Goal: Navigation & Orientation: Find specific page/section

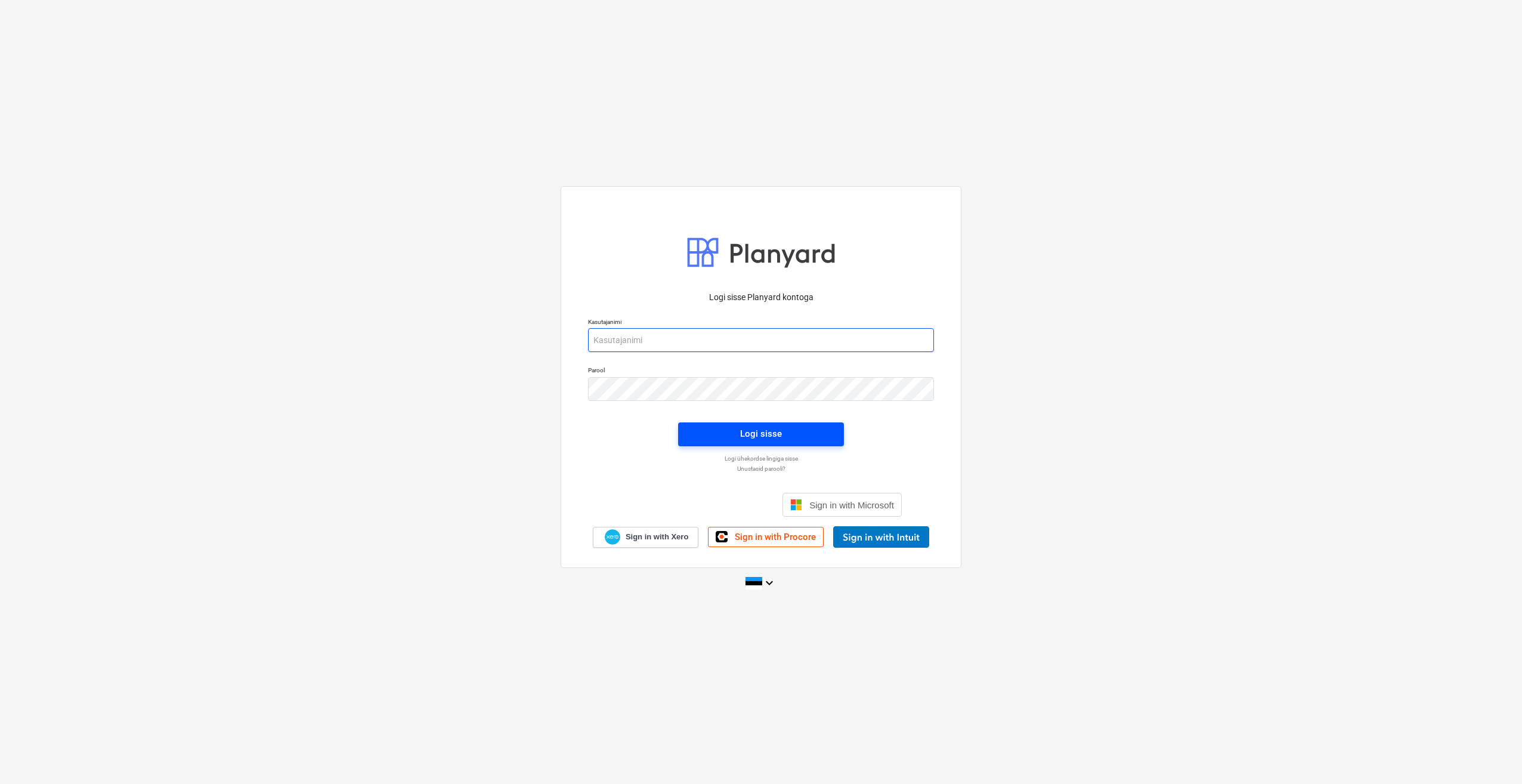
type input "[PERSON_NAME][EMAIL_ADDRESS][DOMAIN_NAME]"
click at [305, 165] on div "Logi sisse" at bounding box center [761, 433] width 42 height 15
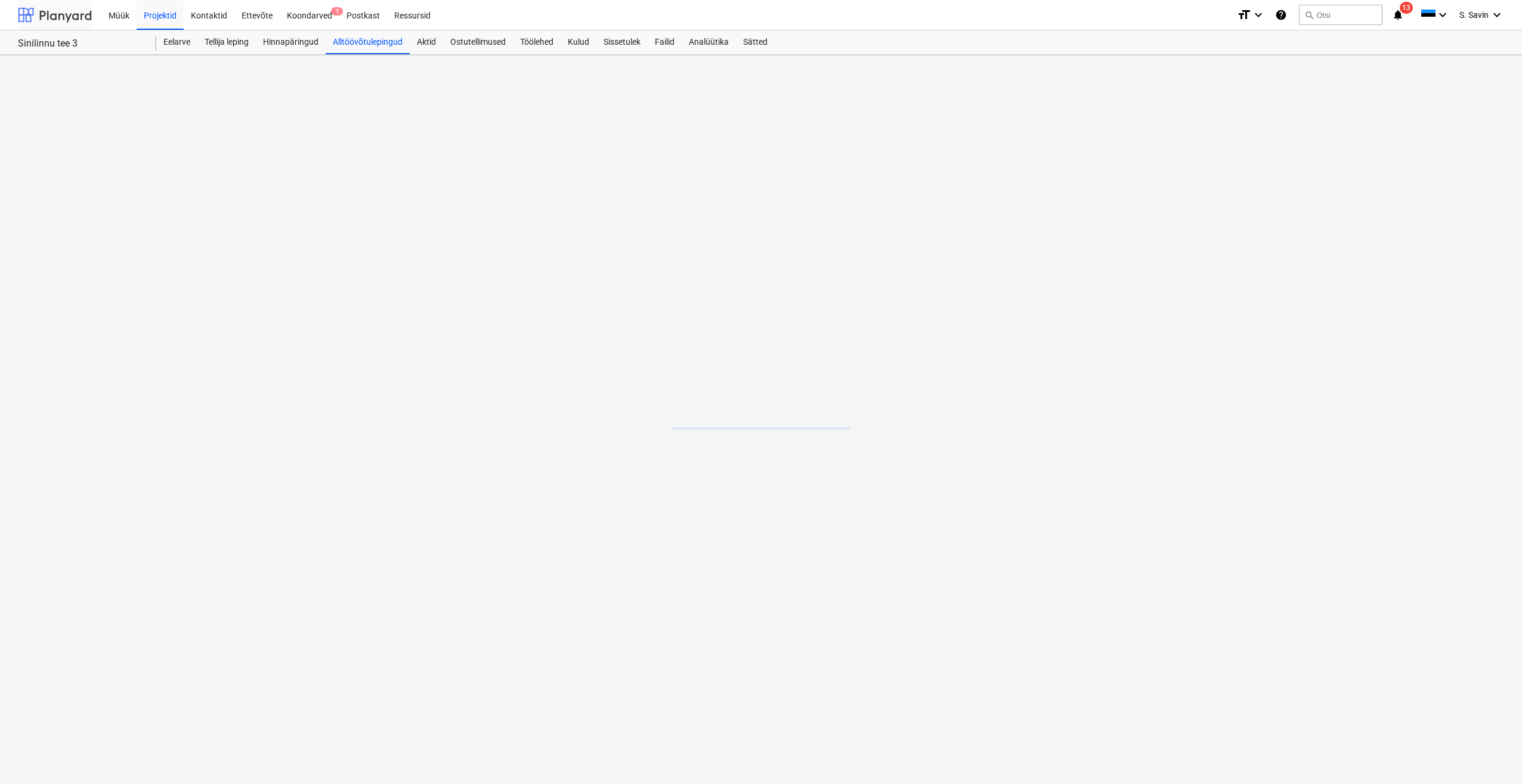
click at [61, 20] on div at bounding box center [55, 15] width 74 height 30
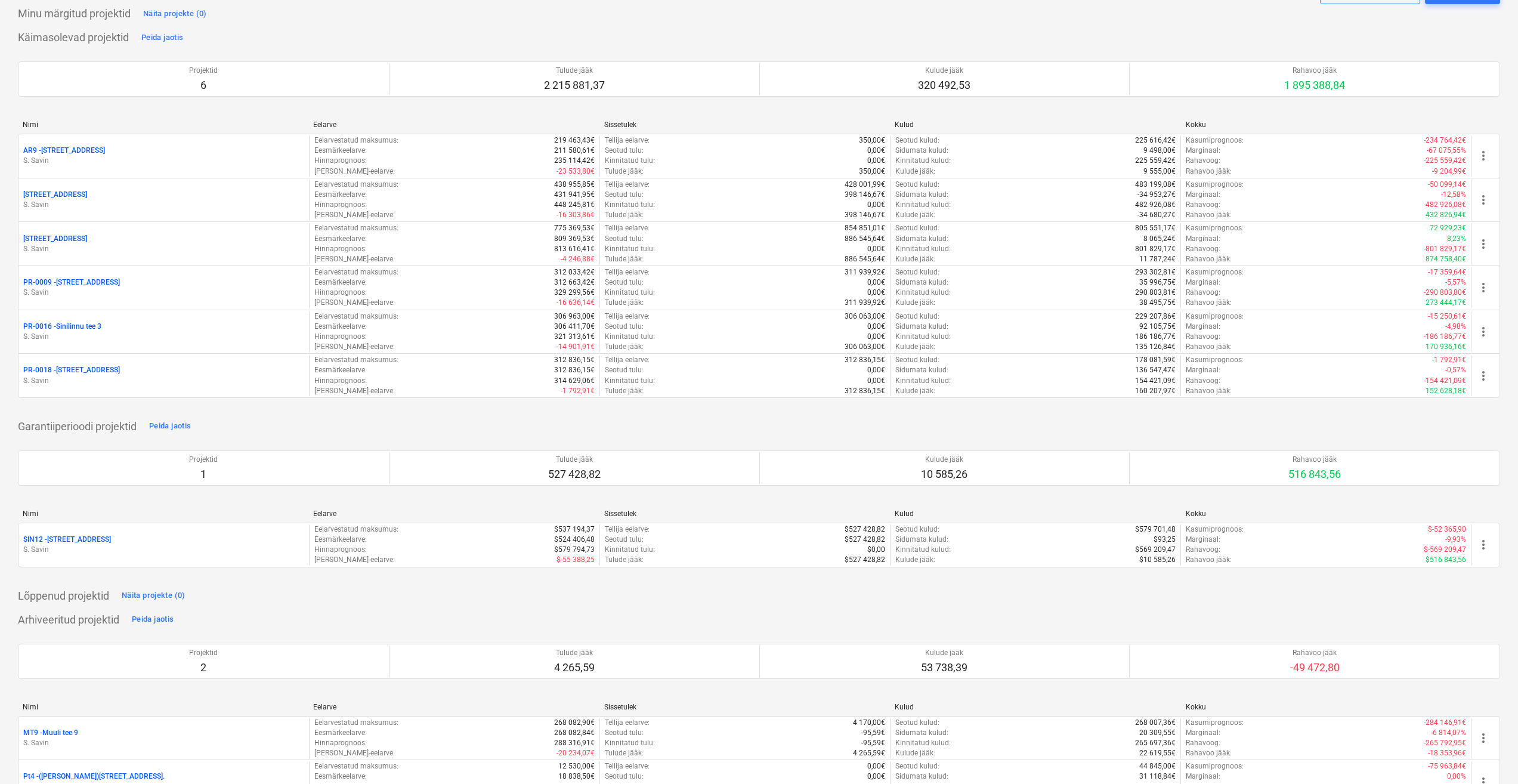
scroll to position [104, 0]
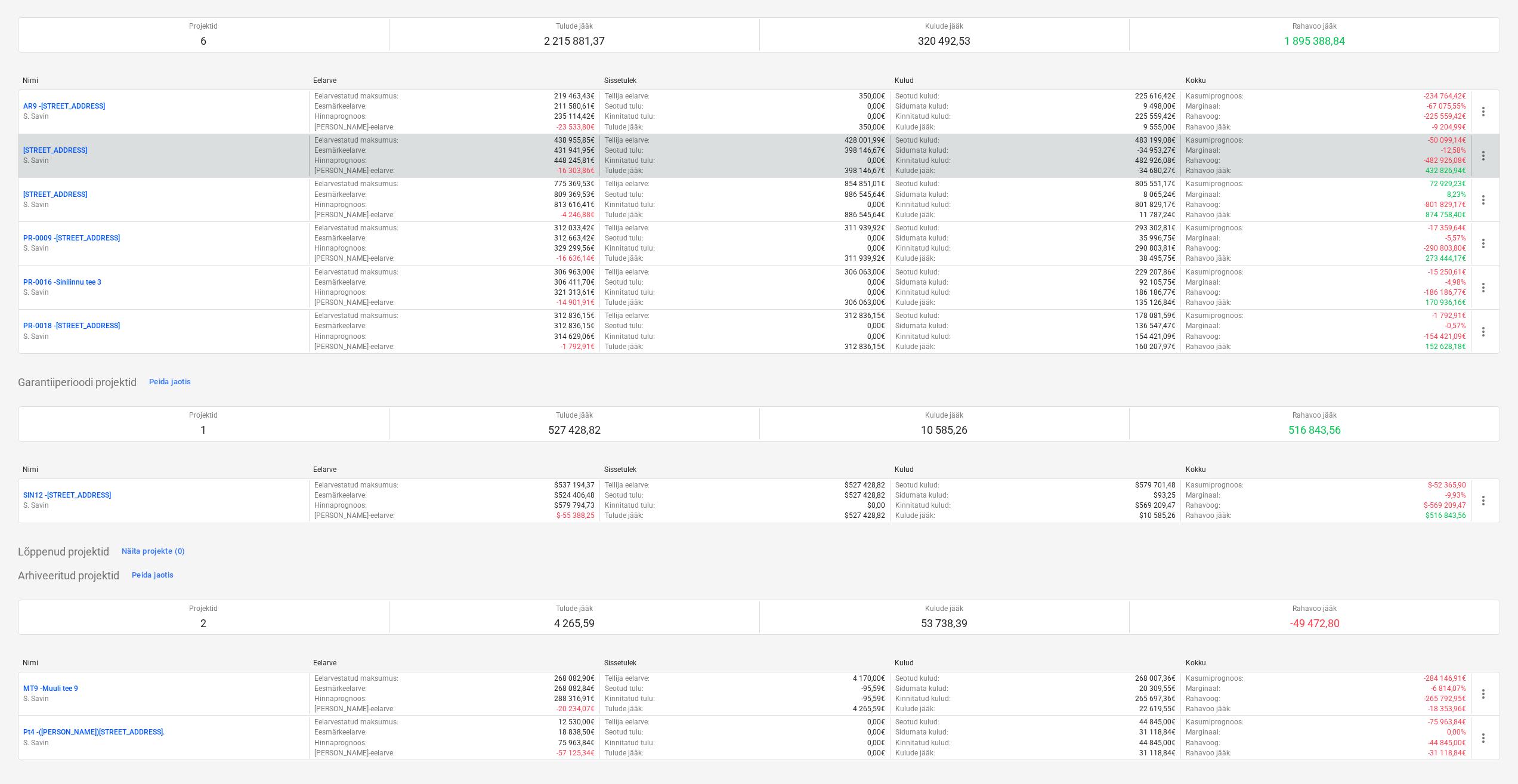
click at [84, 149] on div "[STREET_ADDRESS]" at bounding box center [164, 150] width 281 height 10
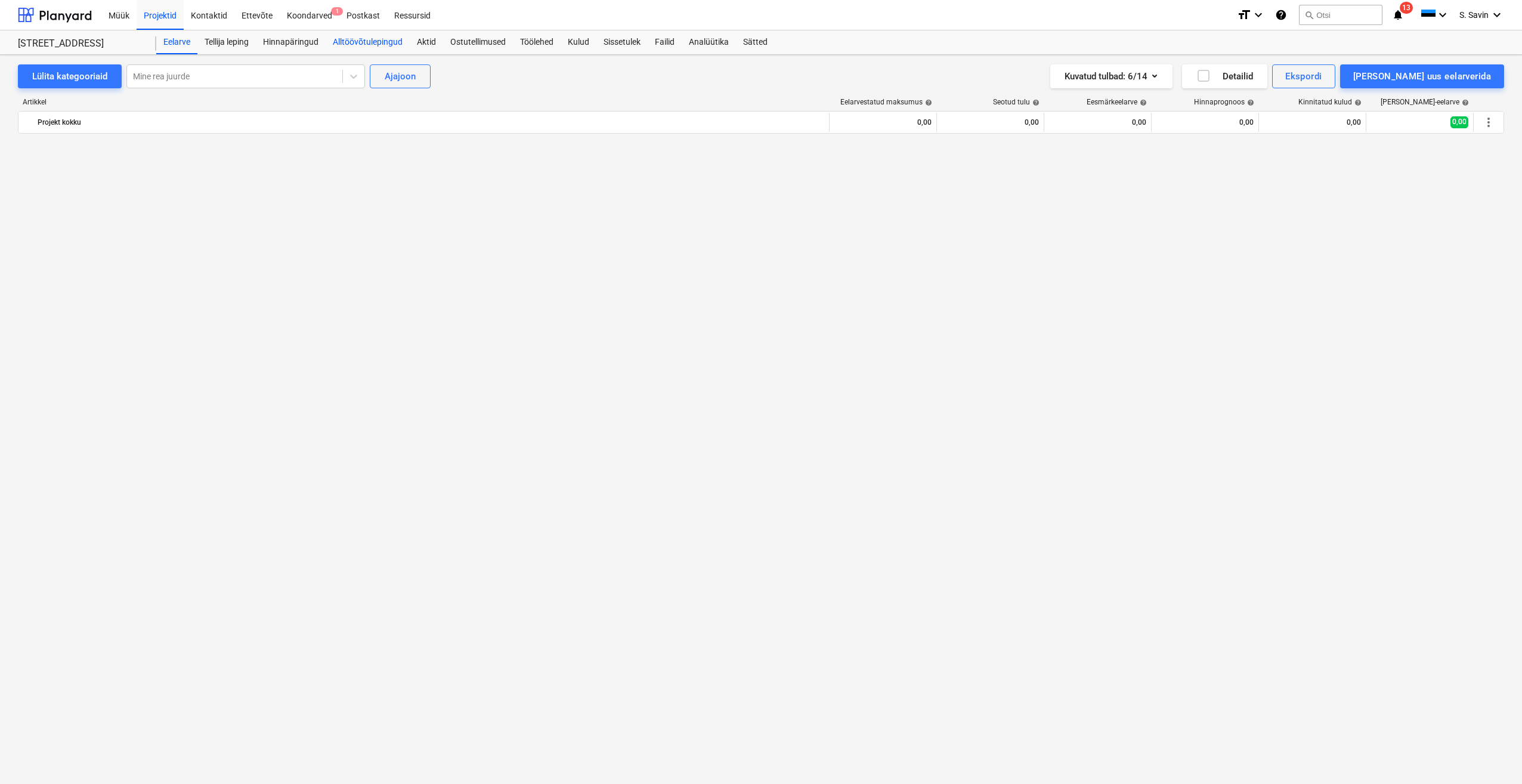
click at [305, 45] on div "Alltöövõtulepingud" at bounding box center [368, 43] width 84 height 24
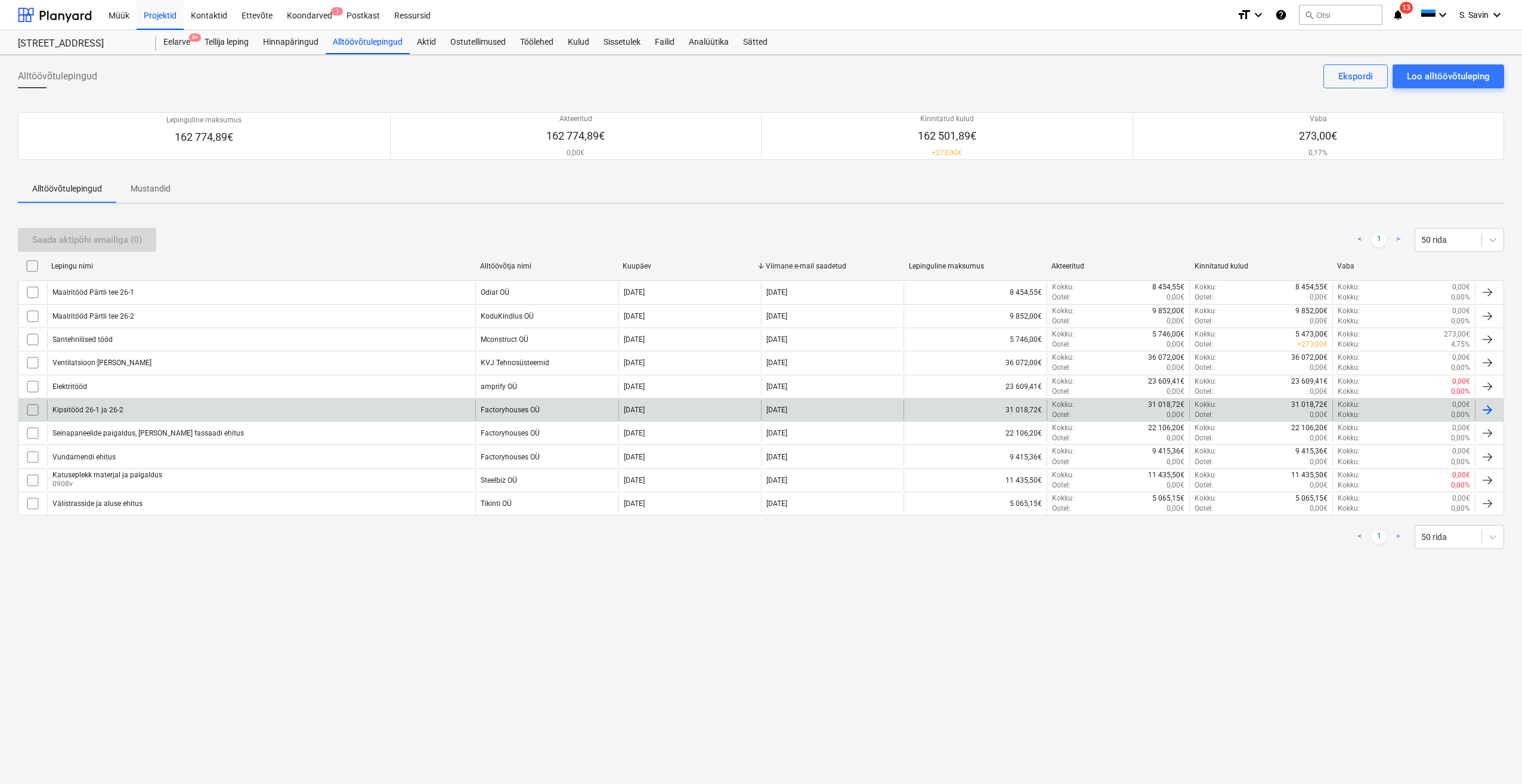
click at [156, 165] on div "Kipsitööd 26-1 ja 26-2" at bounding box center [261, 409] width 428 height 20
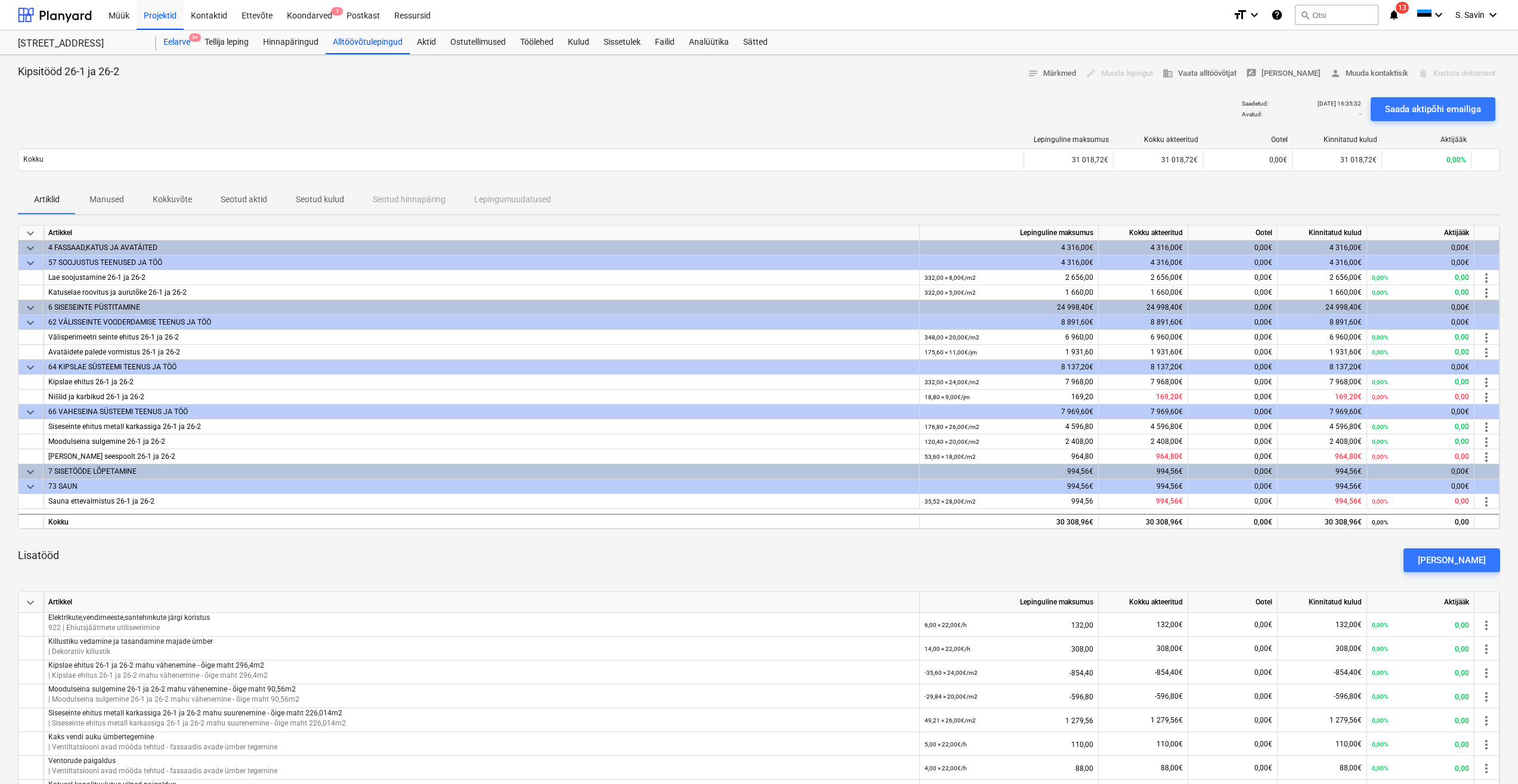
click at [176, 41] on div "Eelarve 9+" at bounding box center [177, 43] width 41 height 24
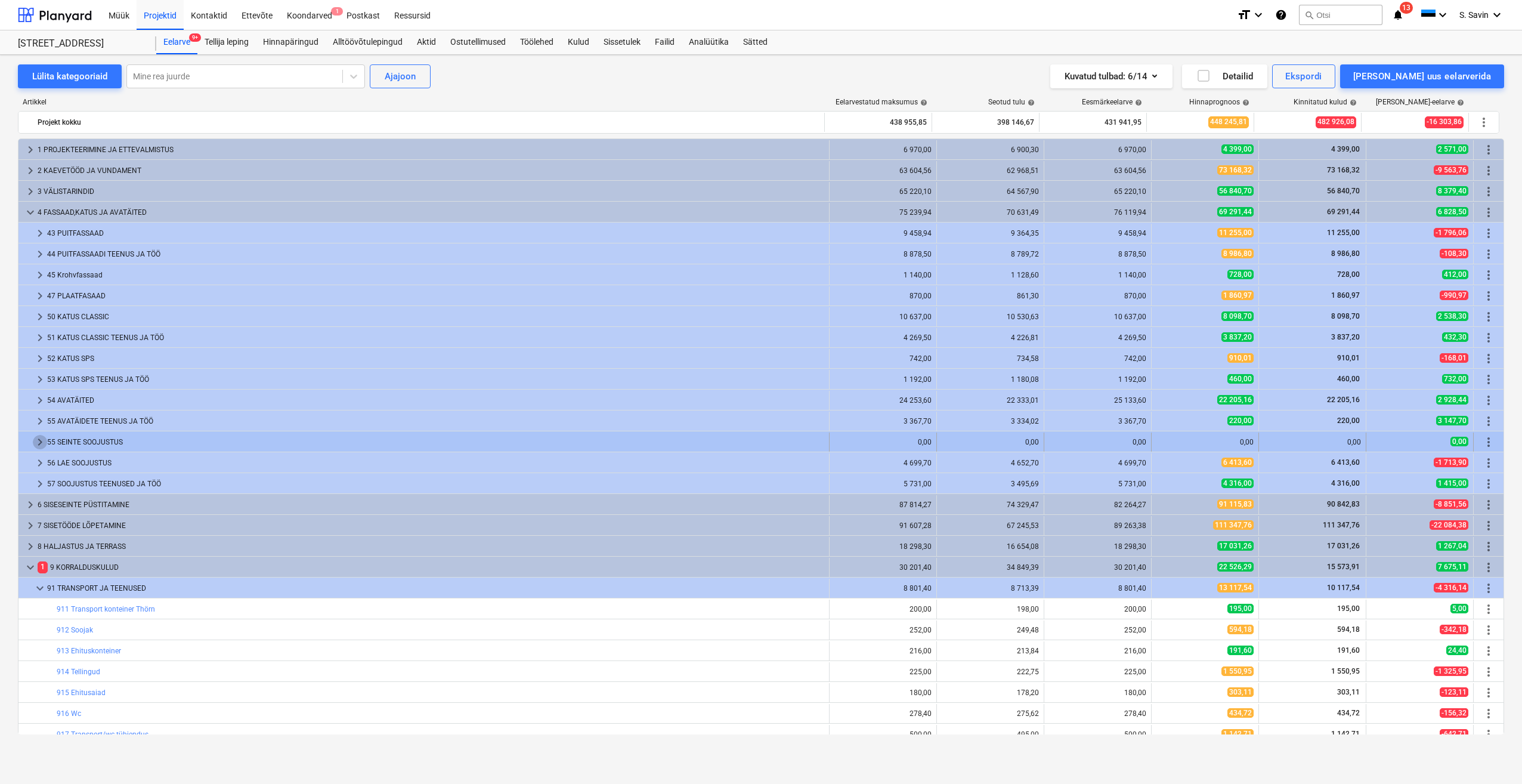
click at [41, 165] on span "keyboard_arrow_right" at bounding box center [40, 442] width 14 height 14
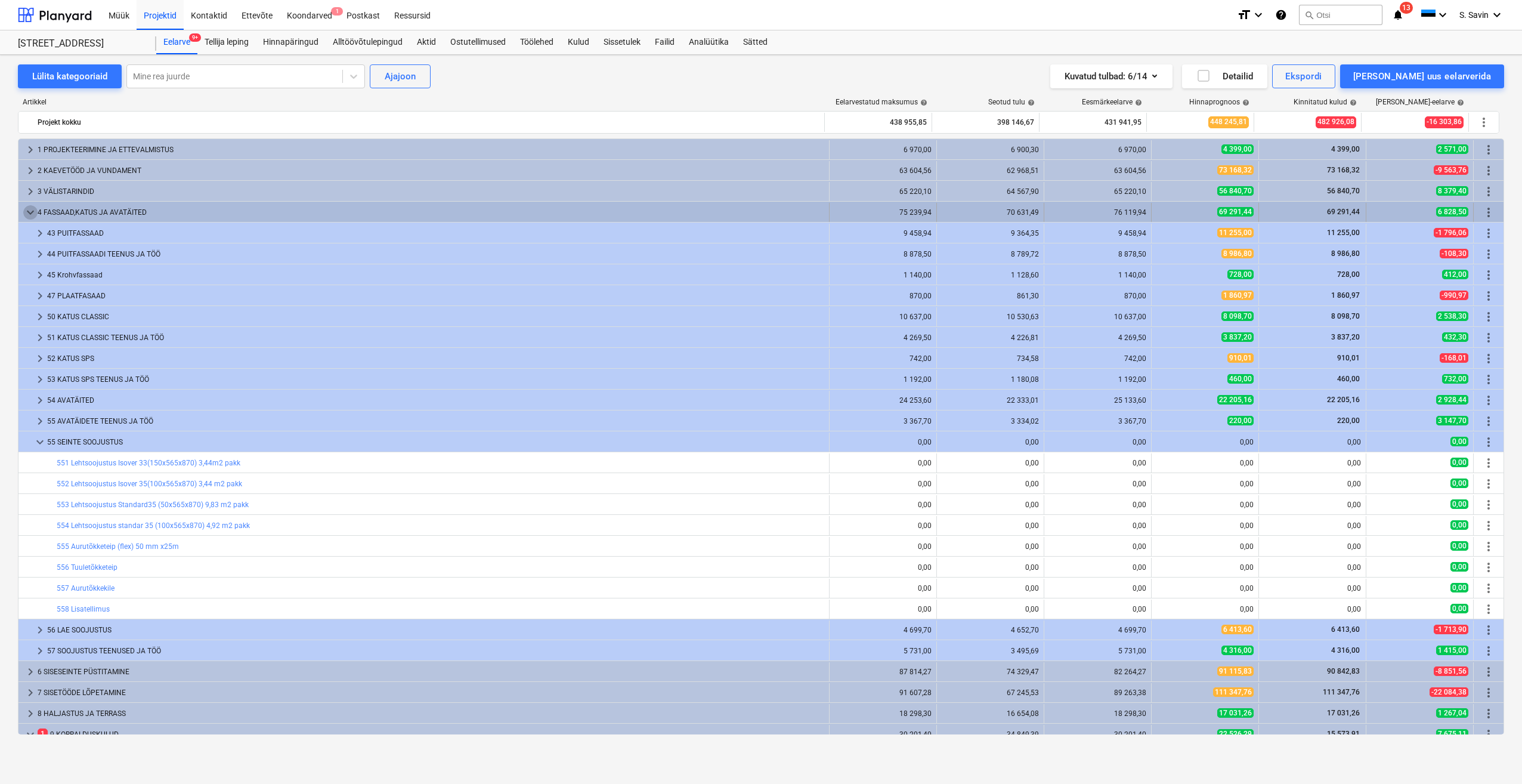
click at [31, 165] on span "keyboard_arrow_down" at bounding box center [30, 212] width 14 height 14
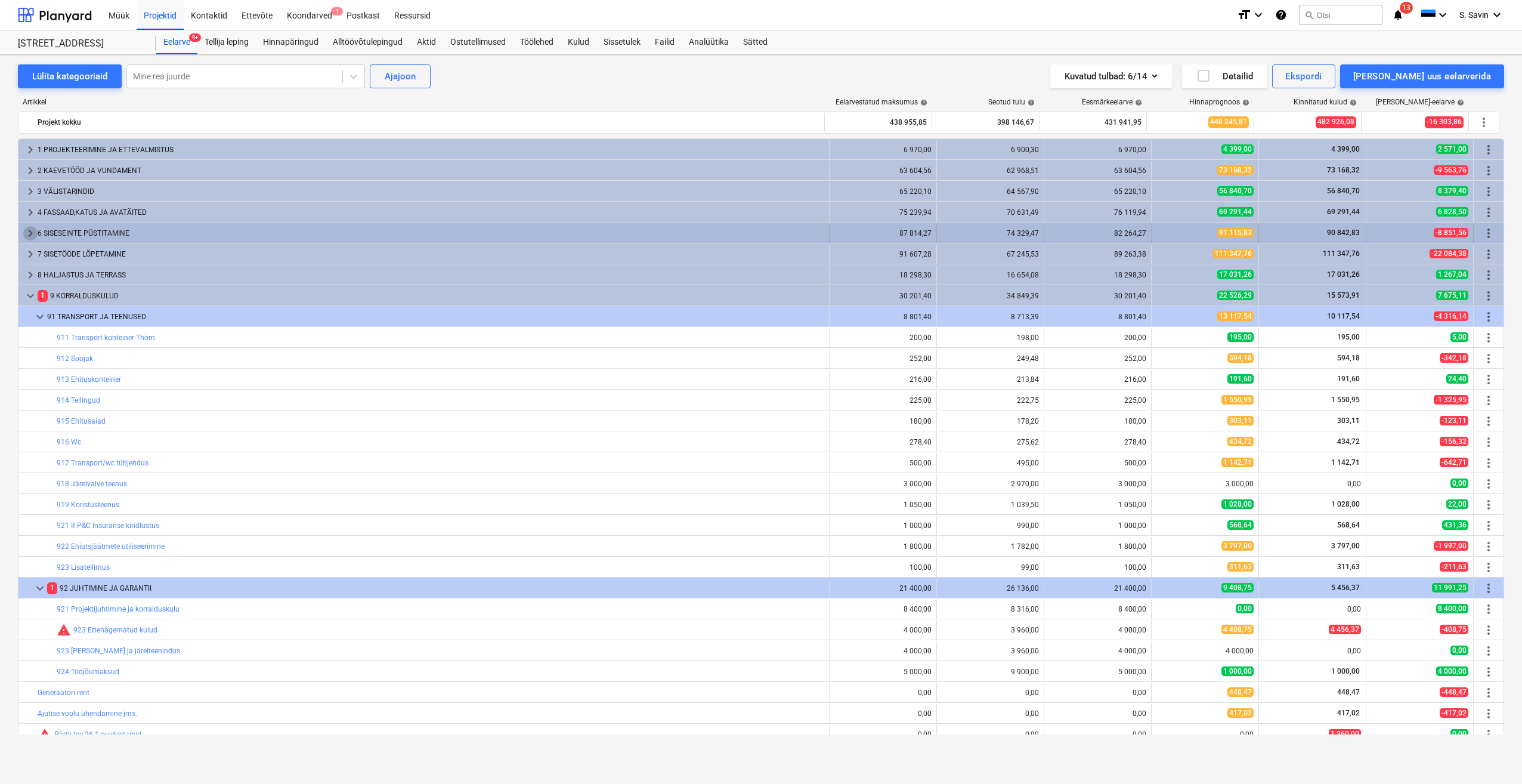
click at [31, 165] on span "keyboard_arrow_right" at bounding box center [30, 233] width 14 height 14
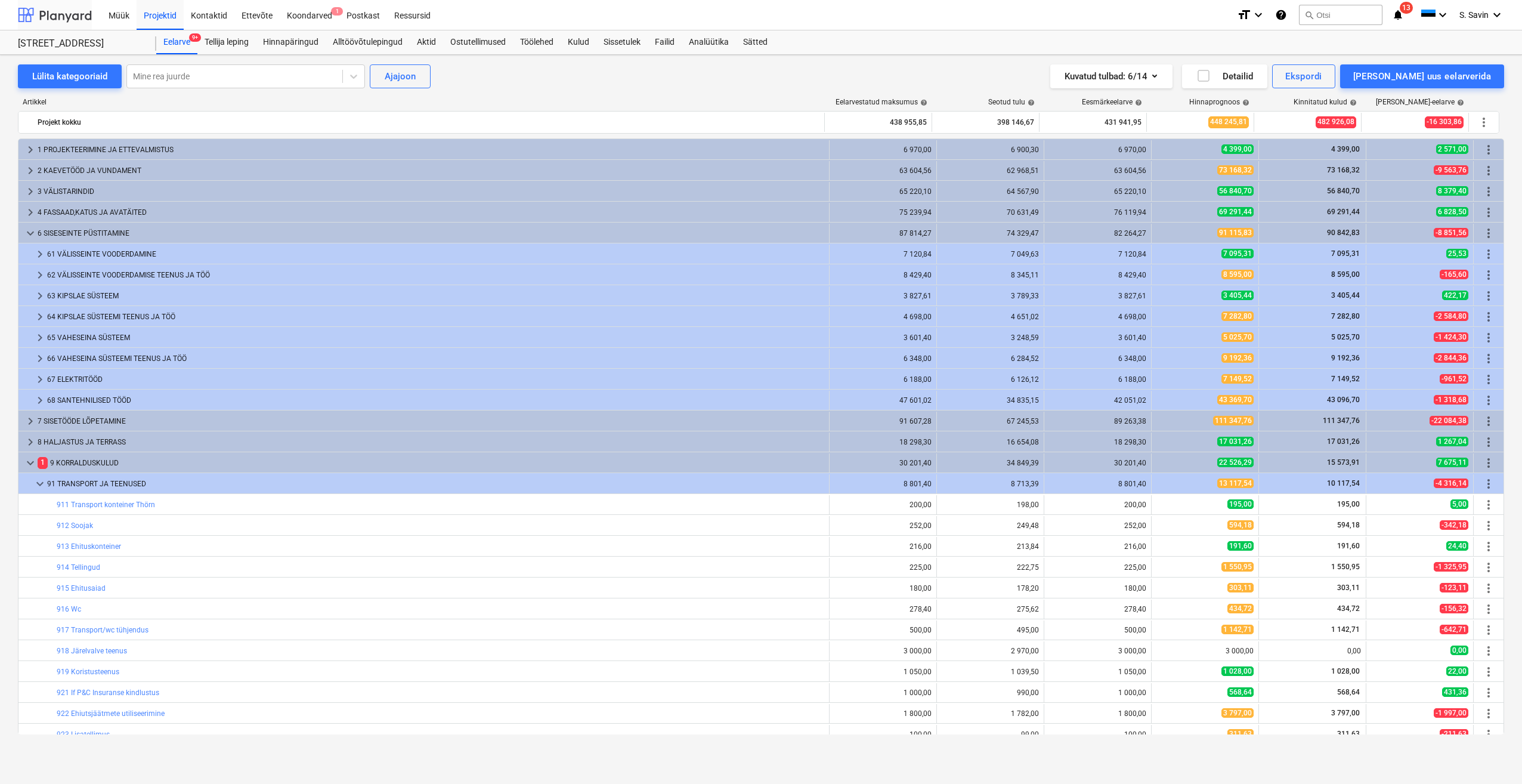
click at [48, 15] on div at bounding box center [55, 15] width 74 height 30
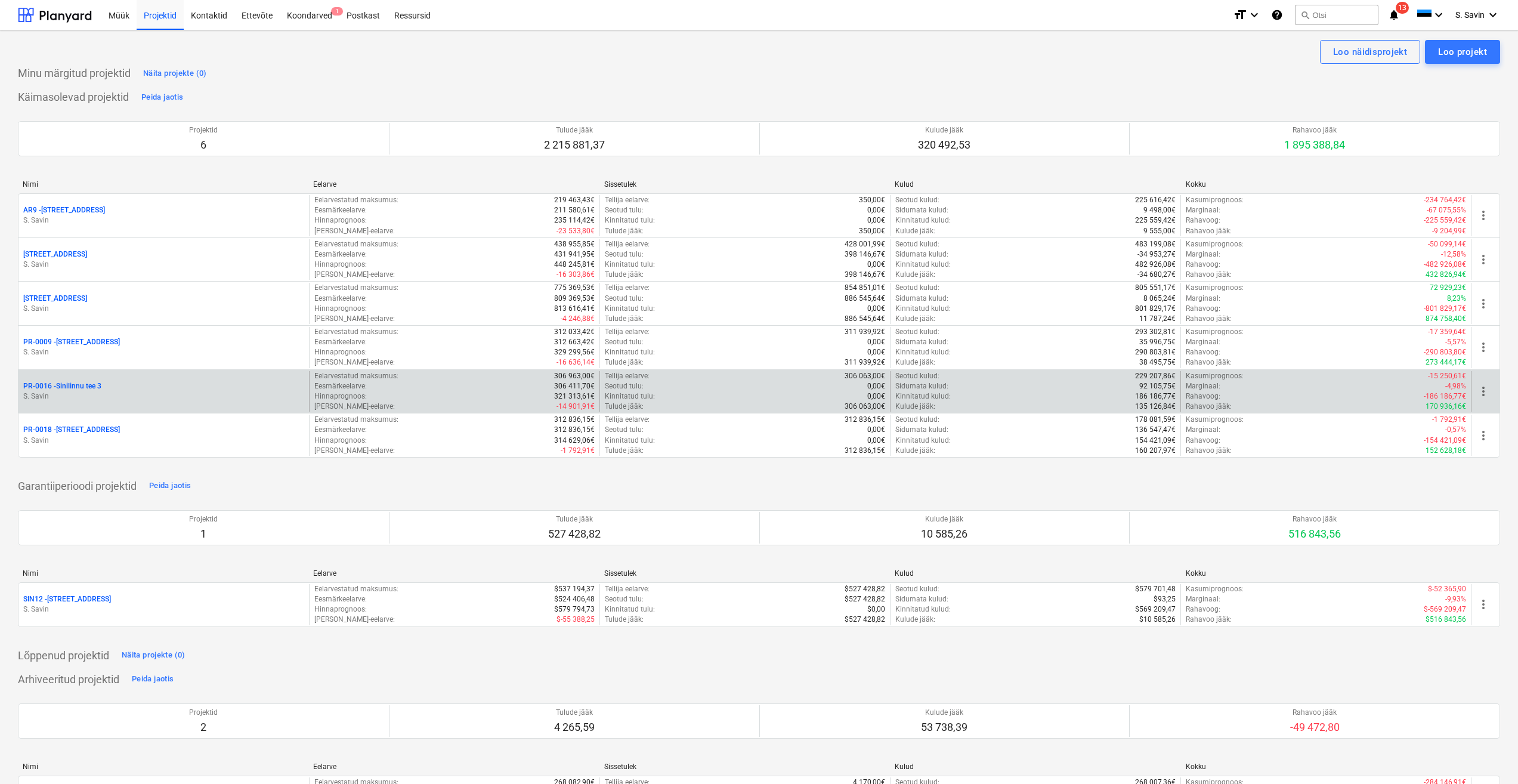
click at [151, 165] on p "S. Savin" at bounding box center [164, 396] width 281 height 10
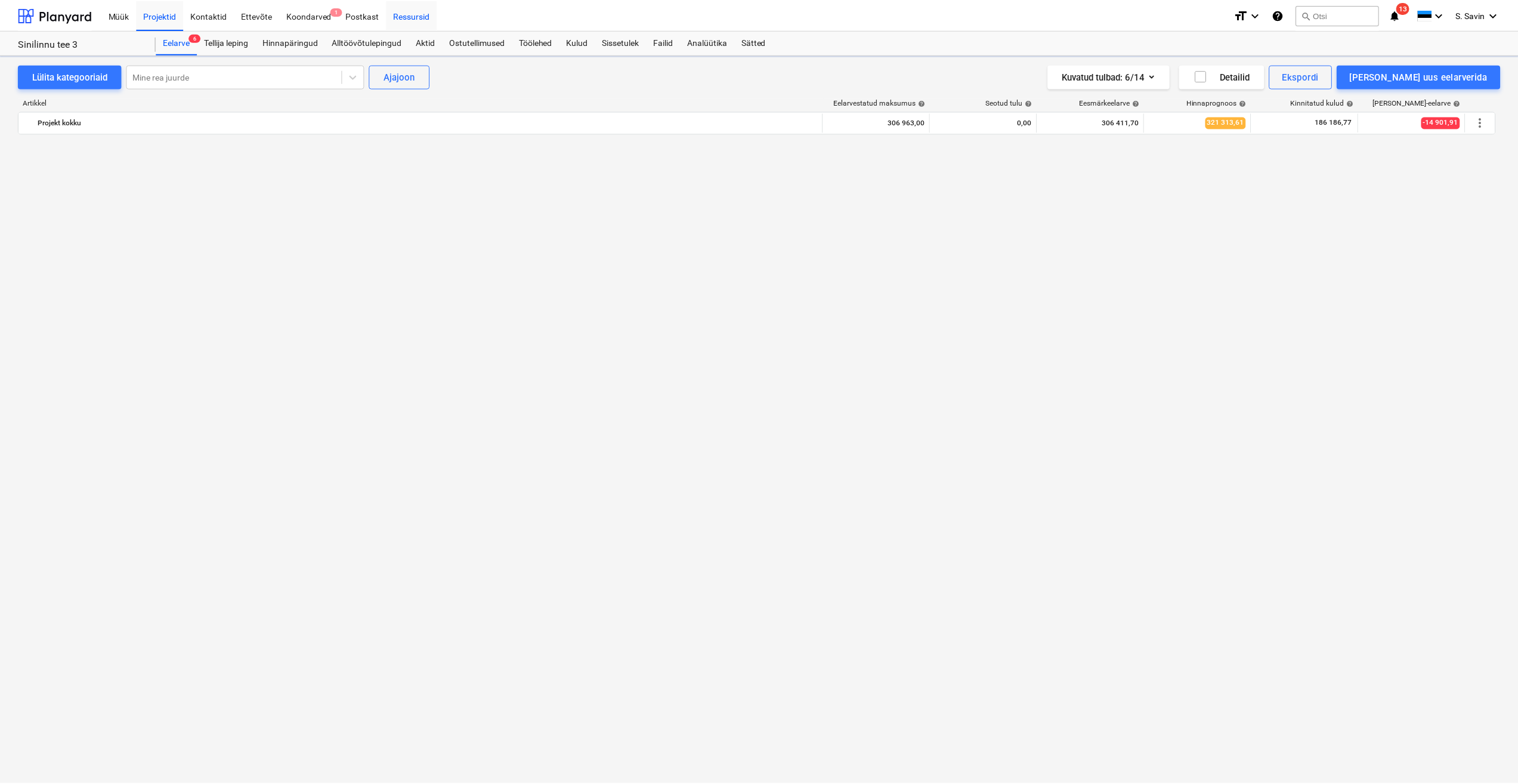
scroll to position [1548, 0]
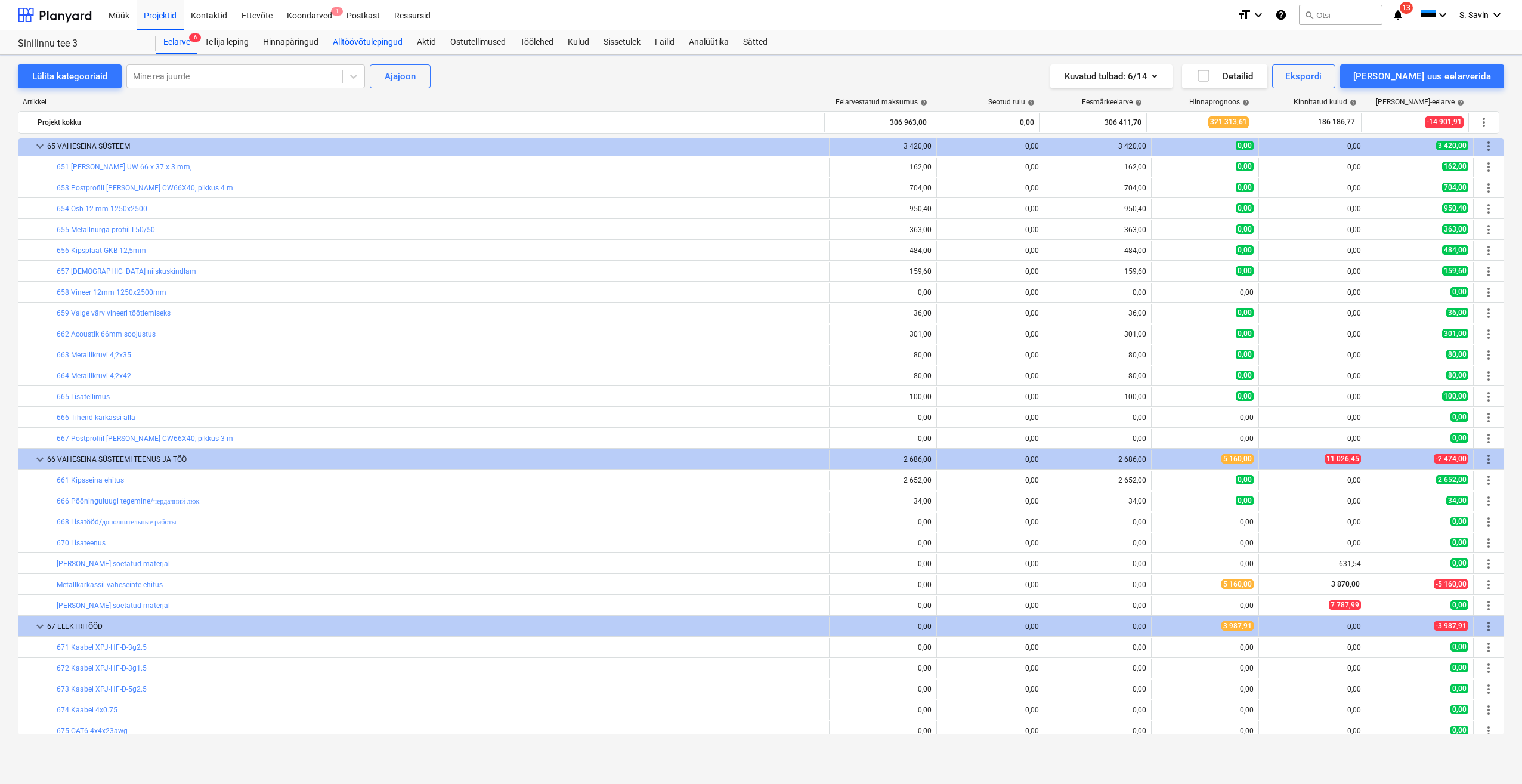
click at [305, 43] on div "Alltöövõtulepingud" at bounding box center [368, 43] width 84 height 24
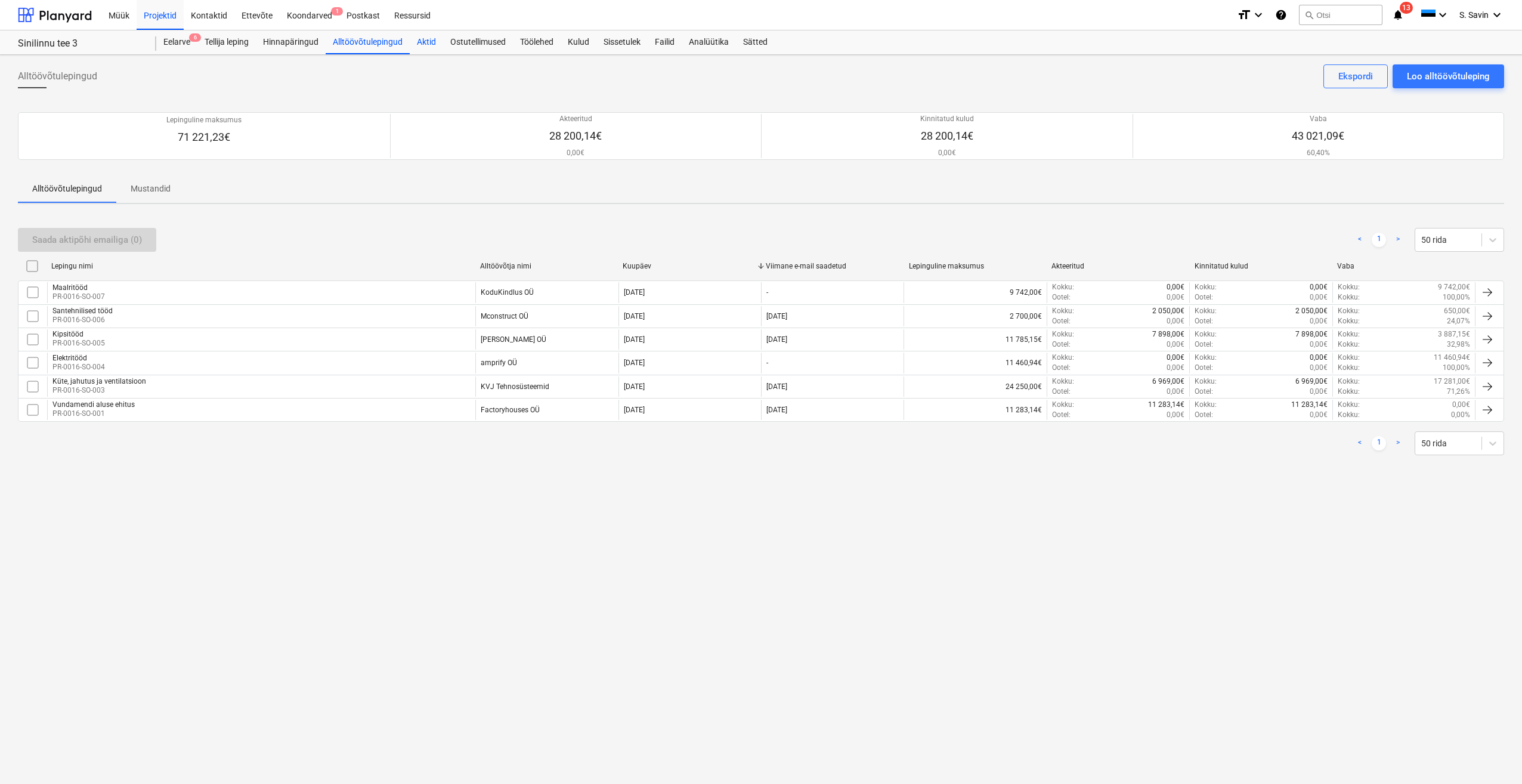
click at [305, 45] on div "Aktid" at bounding box center [426, 43] width 34 height 24
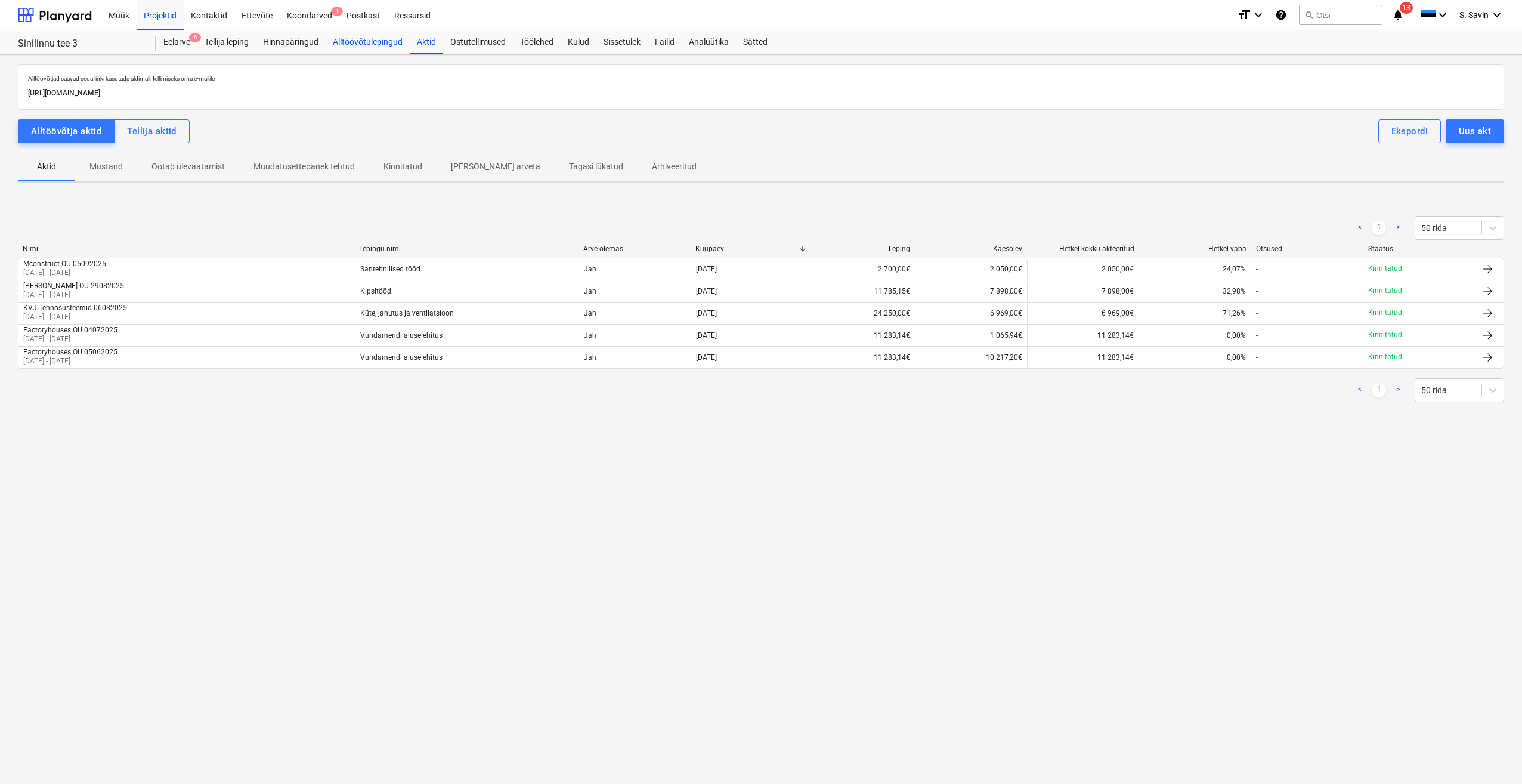
click at [305, 45] on div "Alltöövõtulepingud" at bounding box center [368, 43] width 84 height 24
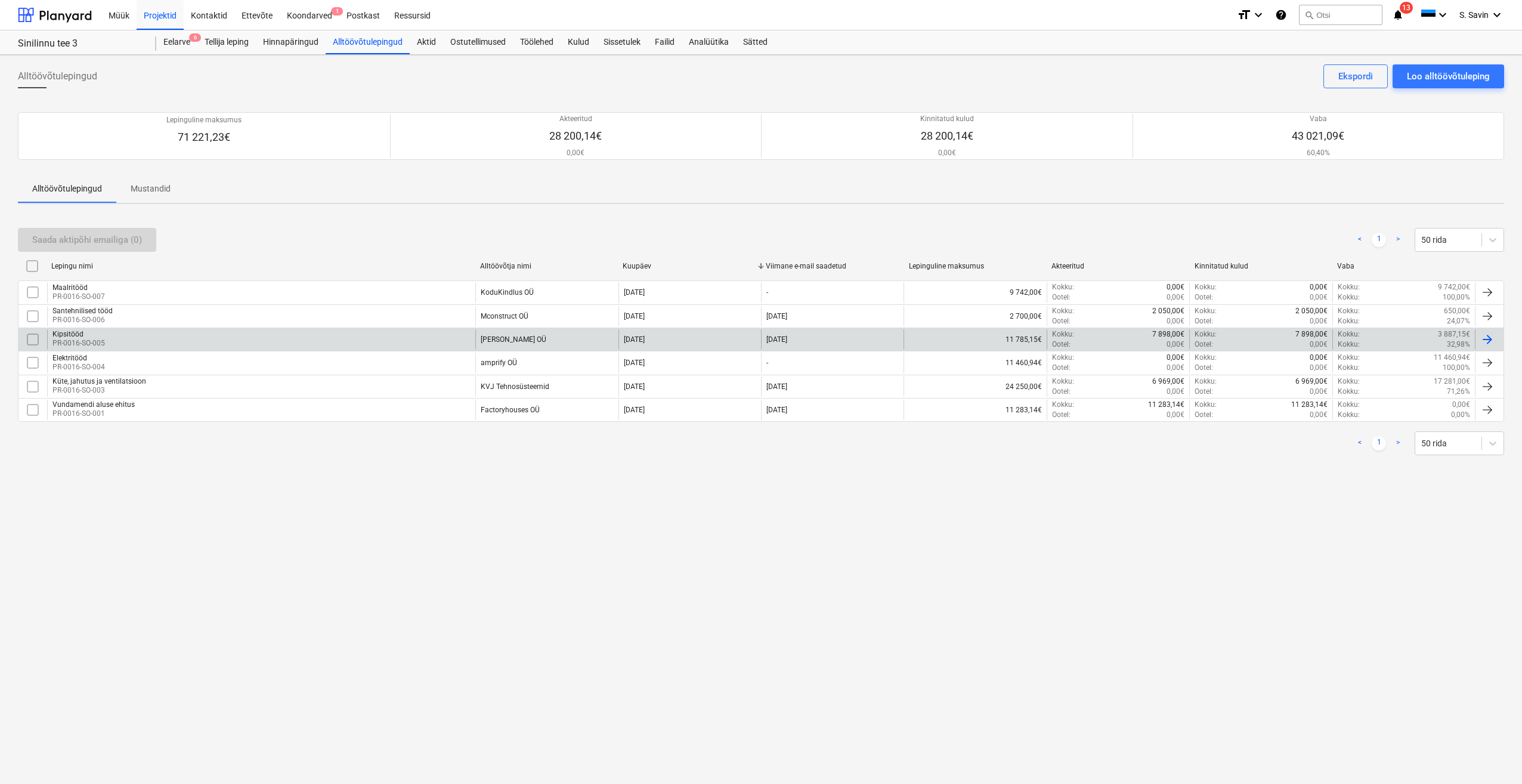
click at [233, 165] on div "Kipsitööd PR-0016-SO-005" at bounding box center [261, 339] width 428 height 20
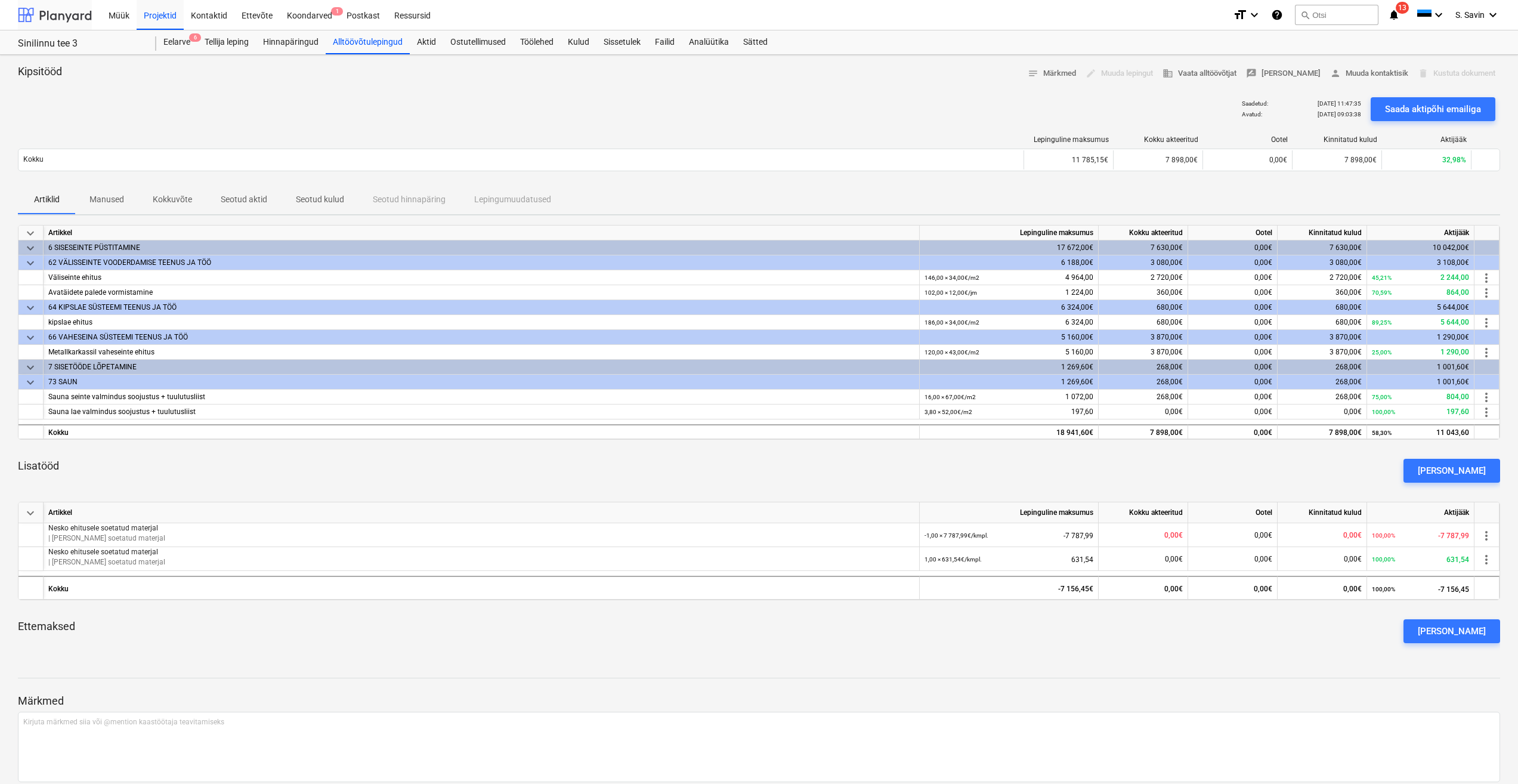
click at [53, 8] on div at bounding box center [55, 15] width 74 height 30
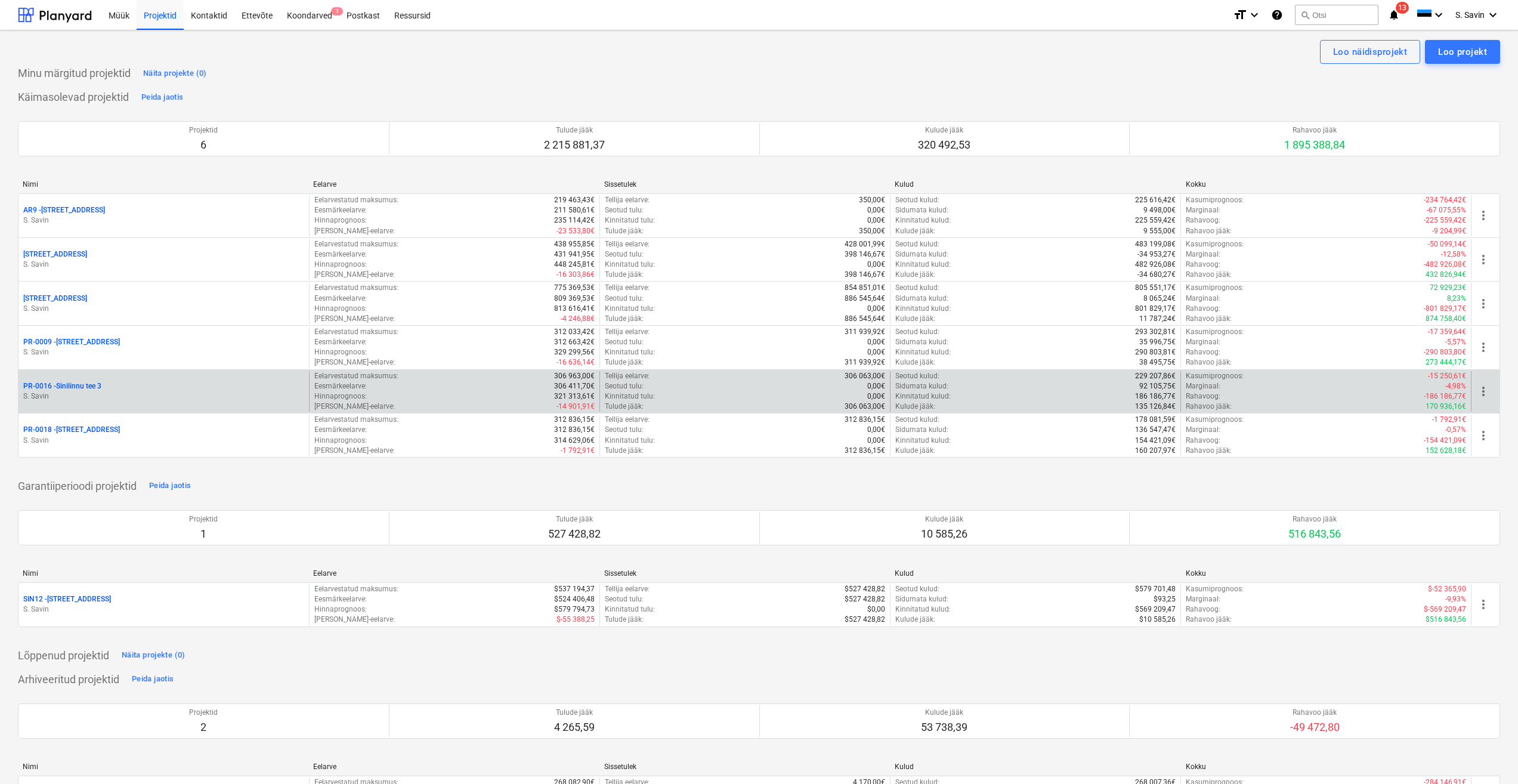
click at [149, 165] on div "PR-0016 - Sinilinnu tee 3" at bounding box center [164, 386] width 281 height 10
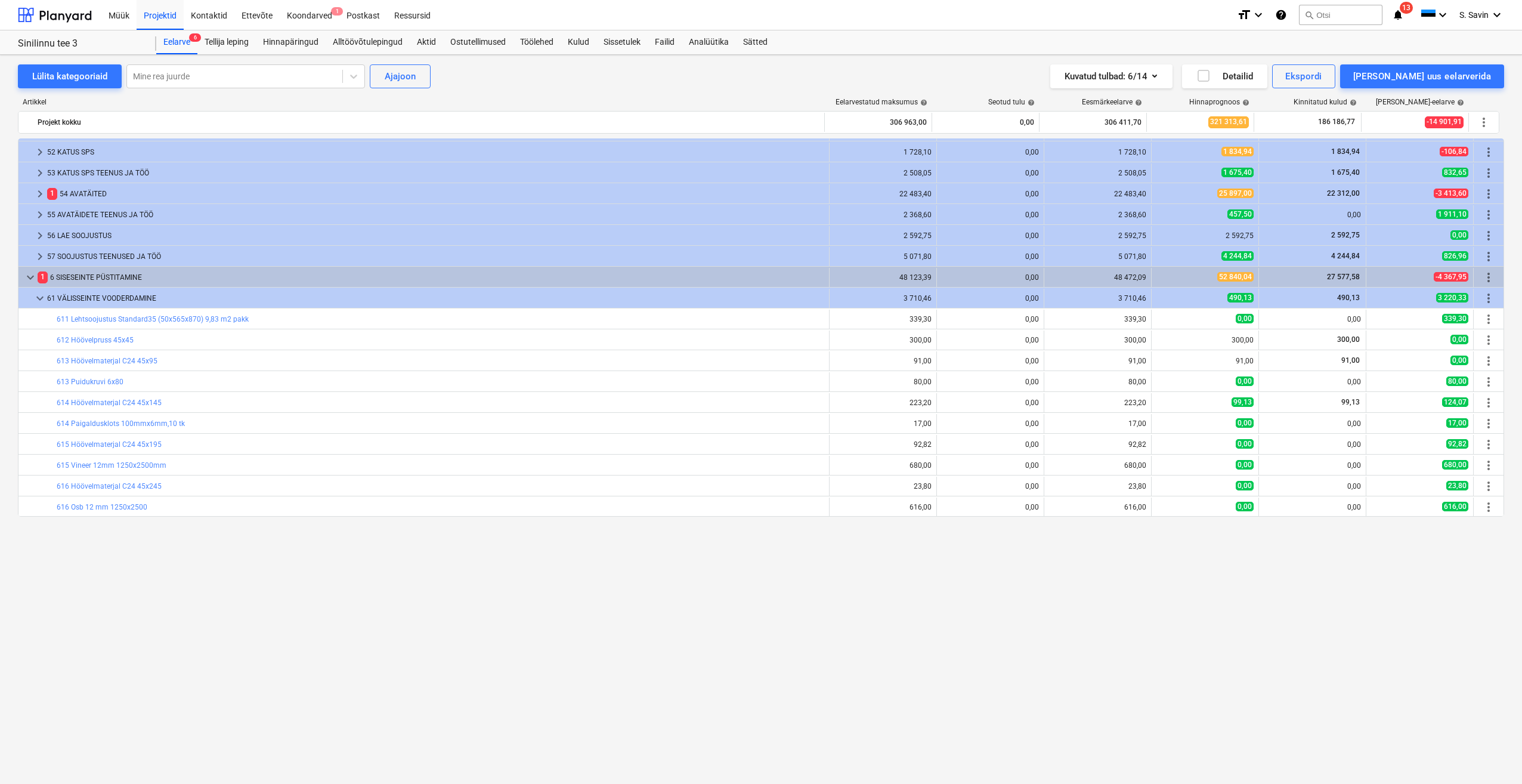
scroll to position [177, 0]
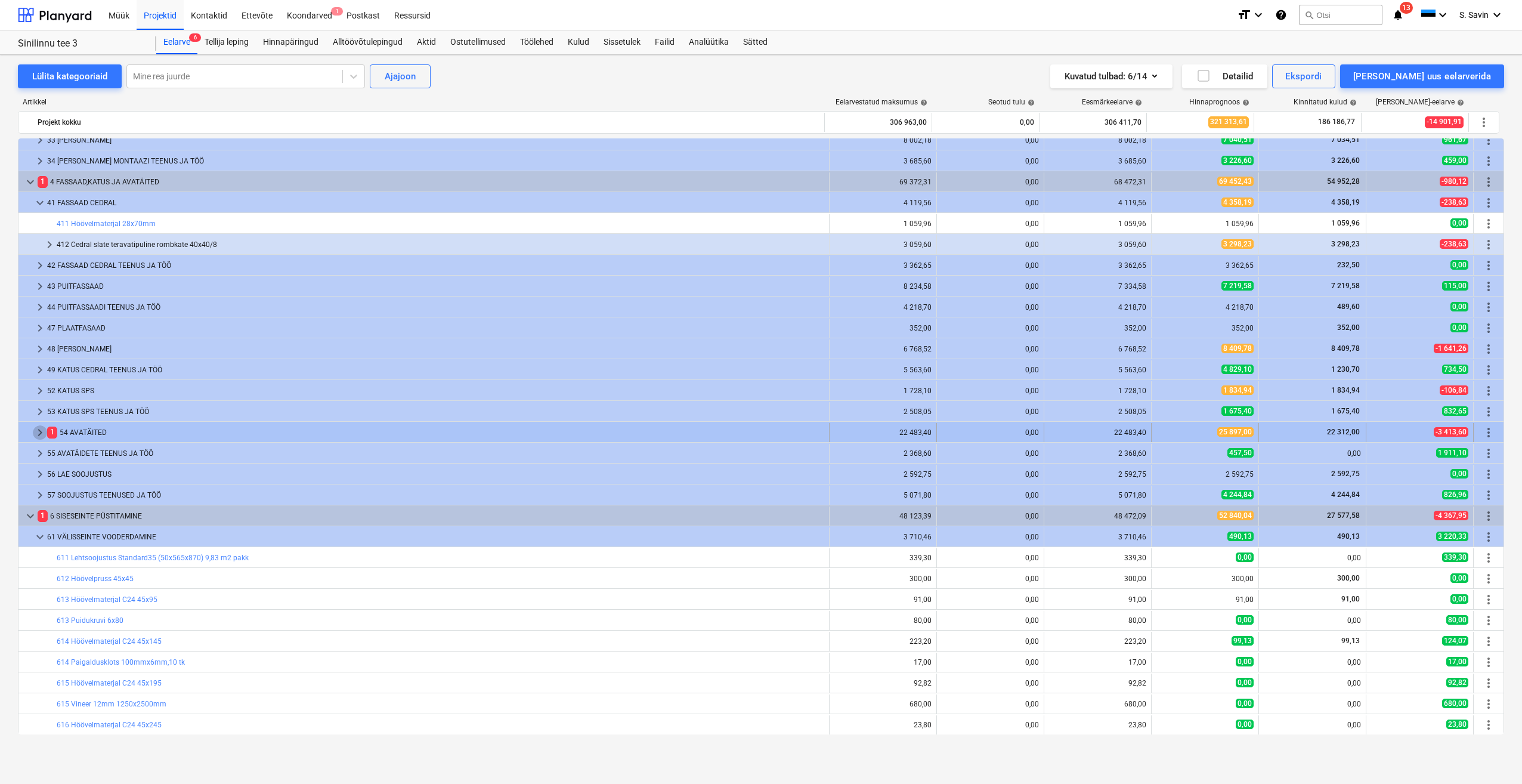
click at [38, 165] on span "keyboard_arrow_right" at bounding box center [40, 433] width 14 height 14
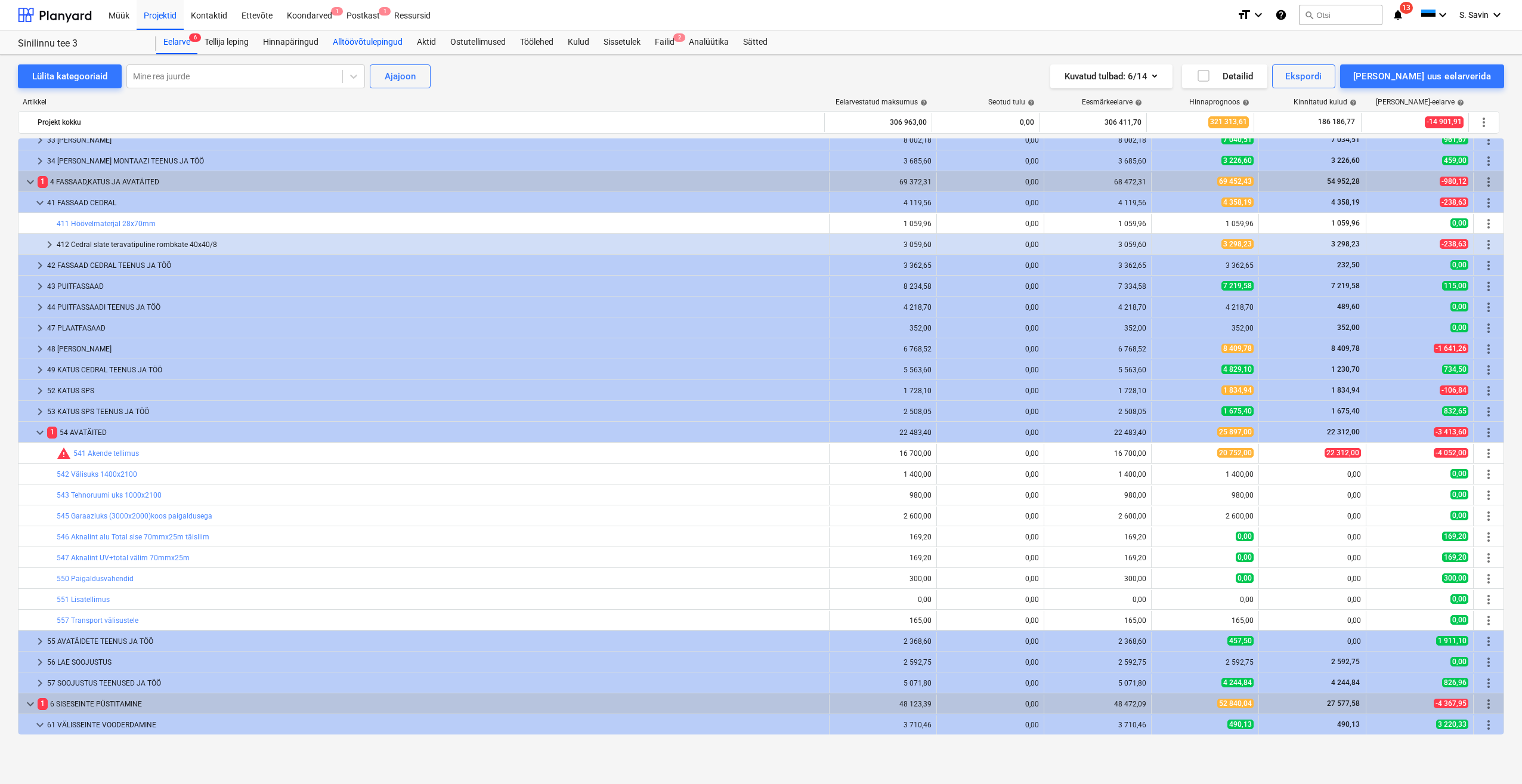
click at [305, 40] on div "Alltöövõtulepingud" at bounding box center [368, 43] width 84 height 24
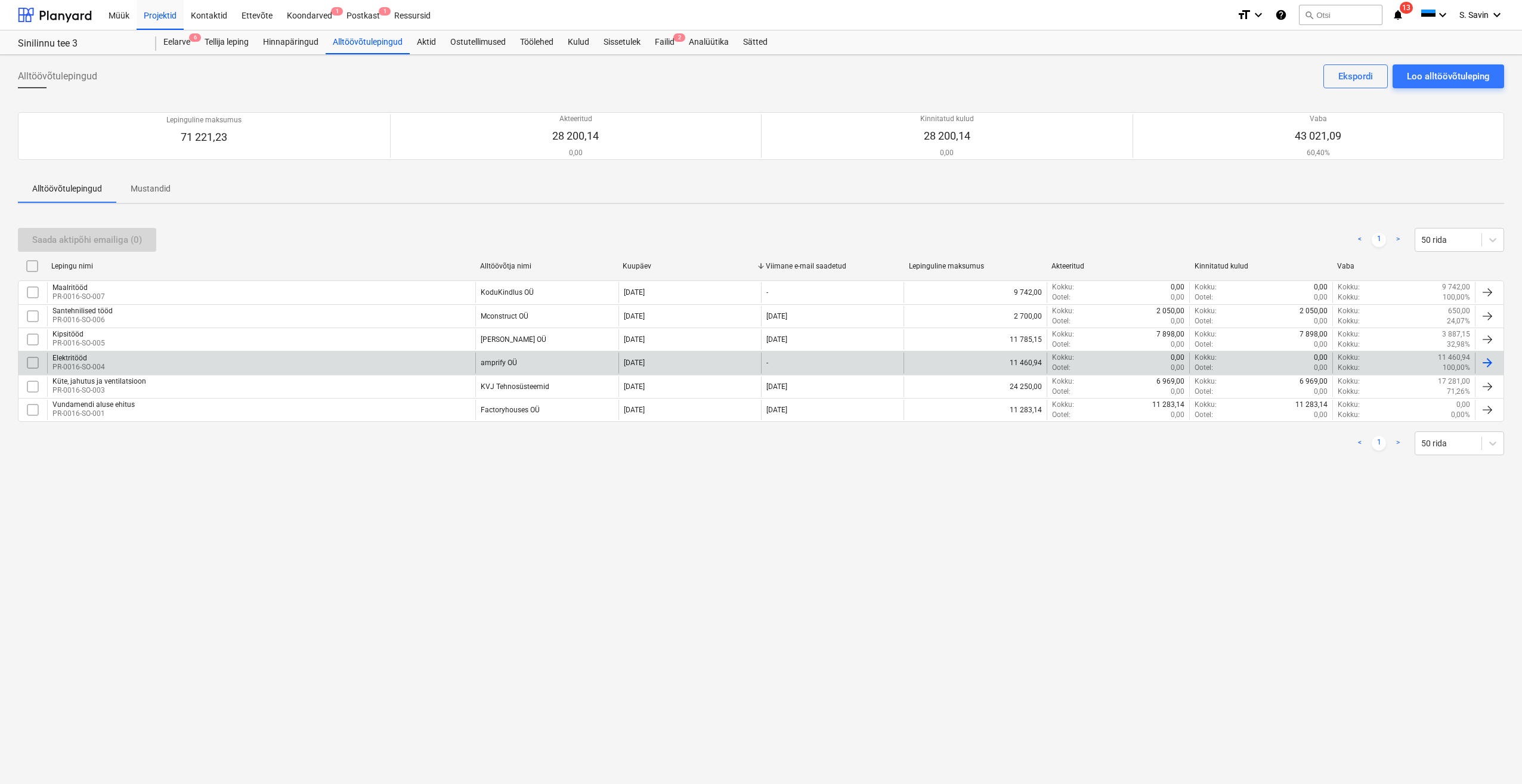
click at [99, 165] on div "Elektritööd" at bounding box center [78, 358] width 52 height 8
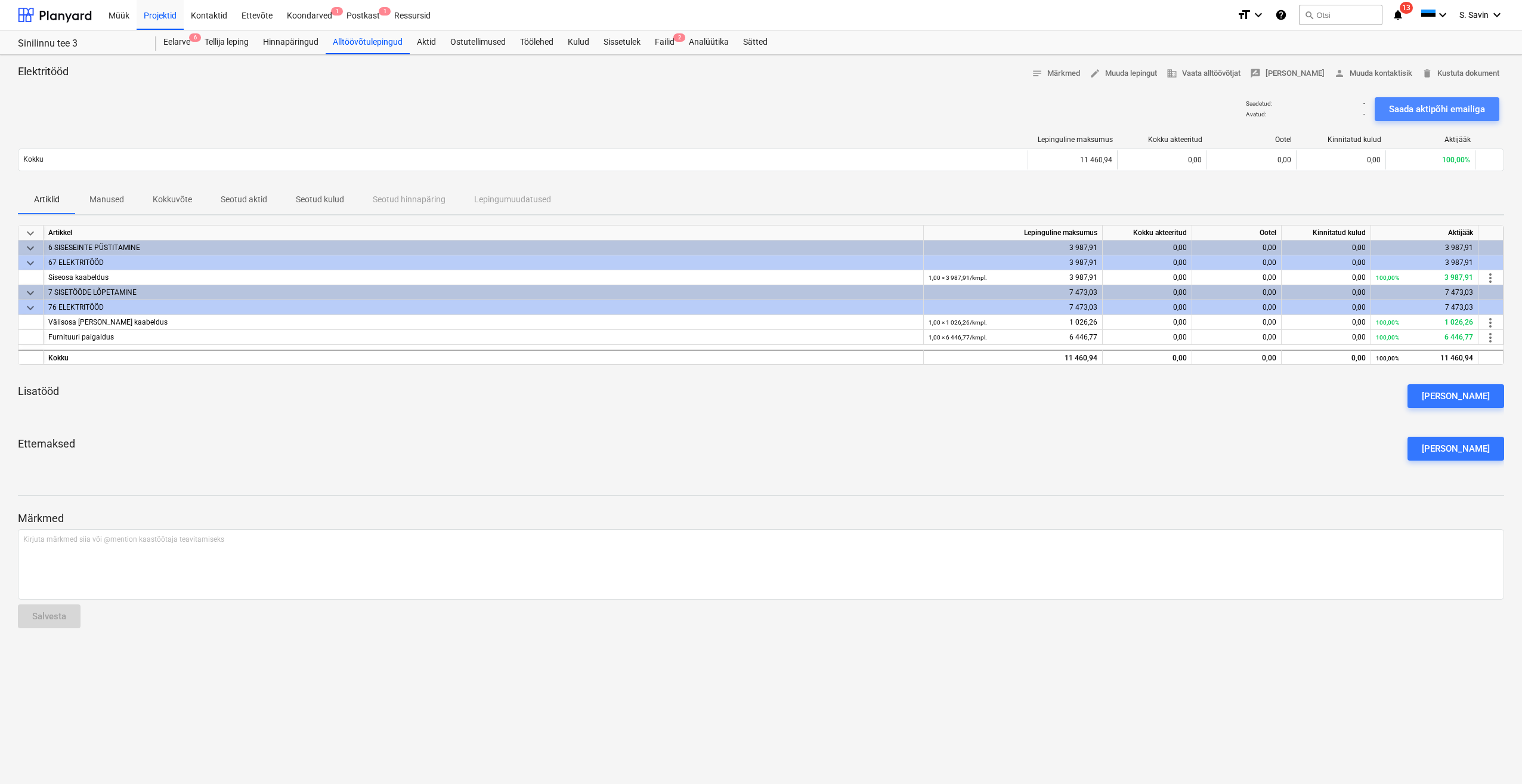
click at [305, 103] on div "Saada aktipõhi emailiga" at bounding box center [1437, 109] width 96 height 15
click at [305, 14] on div "Postkast 2" at bounding box center [363, 15] width 48 height 31
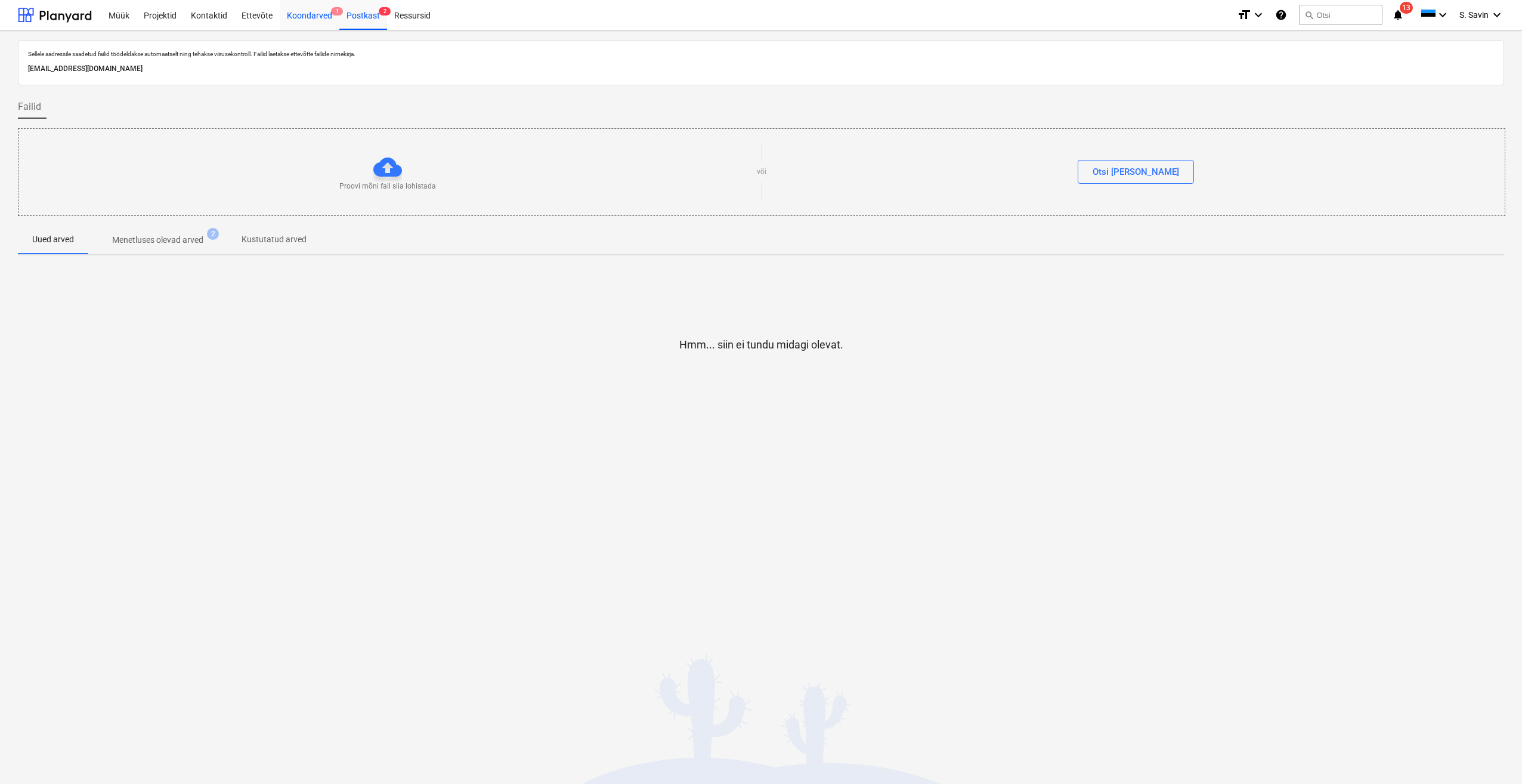
click at [299, 16] on div "Koondarved 1" at bounding box center [309, 15] width 59 height 31
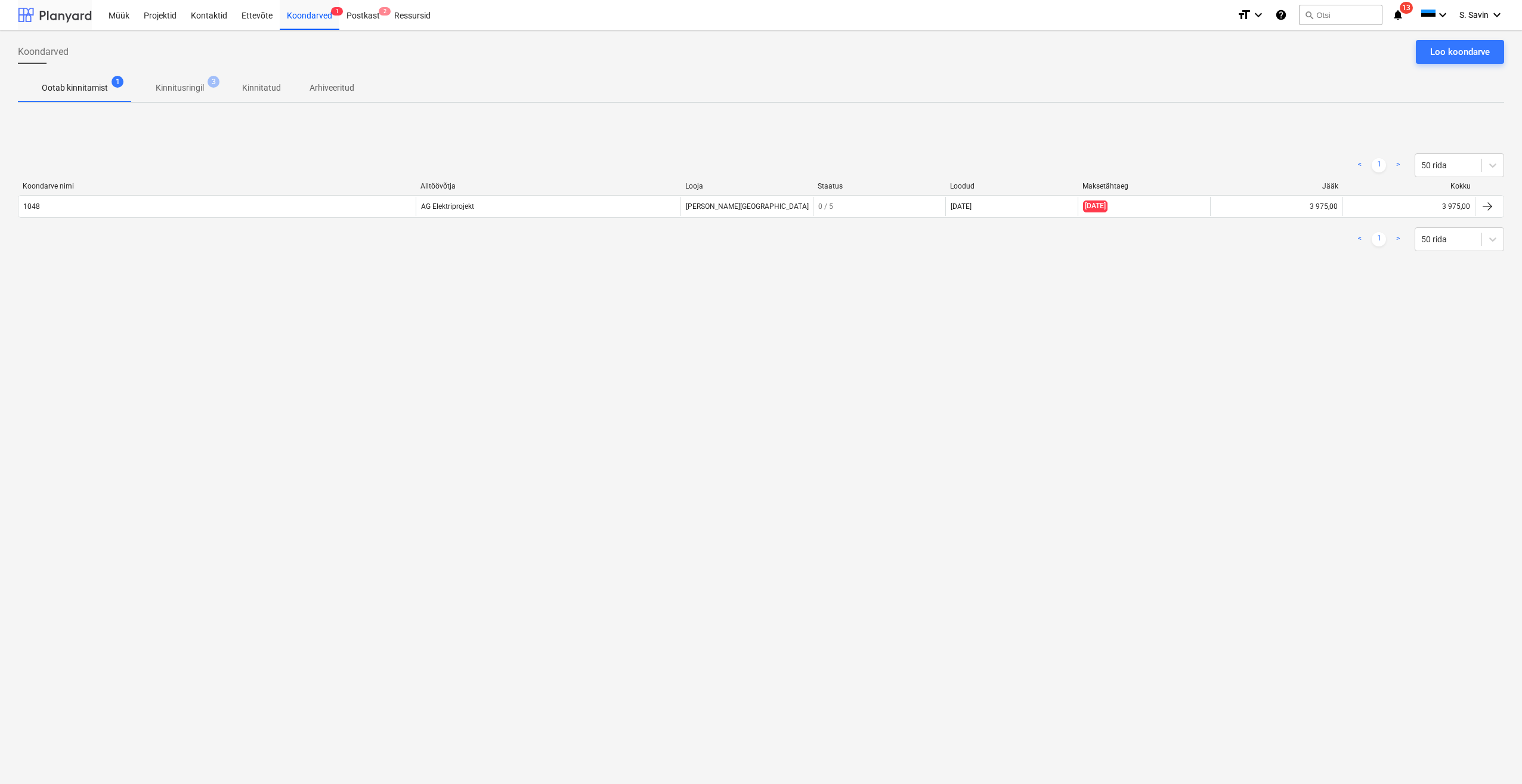
click at [75, 17] on div at bounding box center [55, 15] width 74 height 30
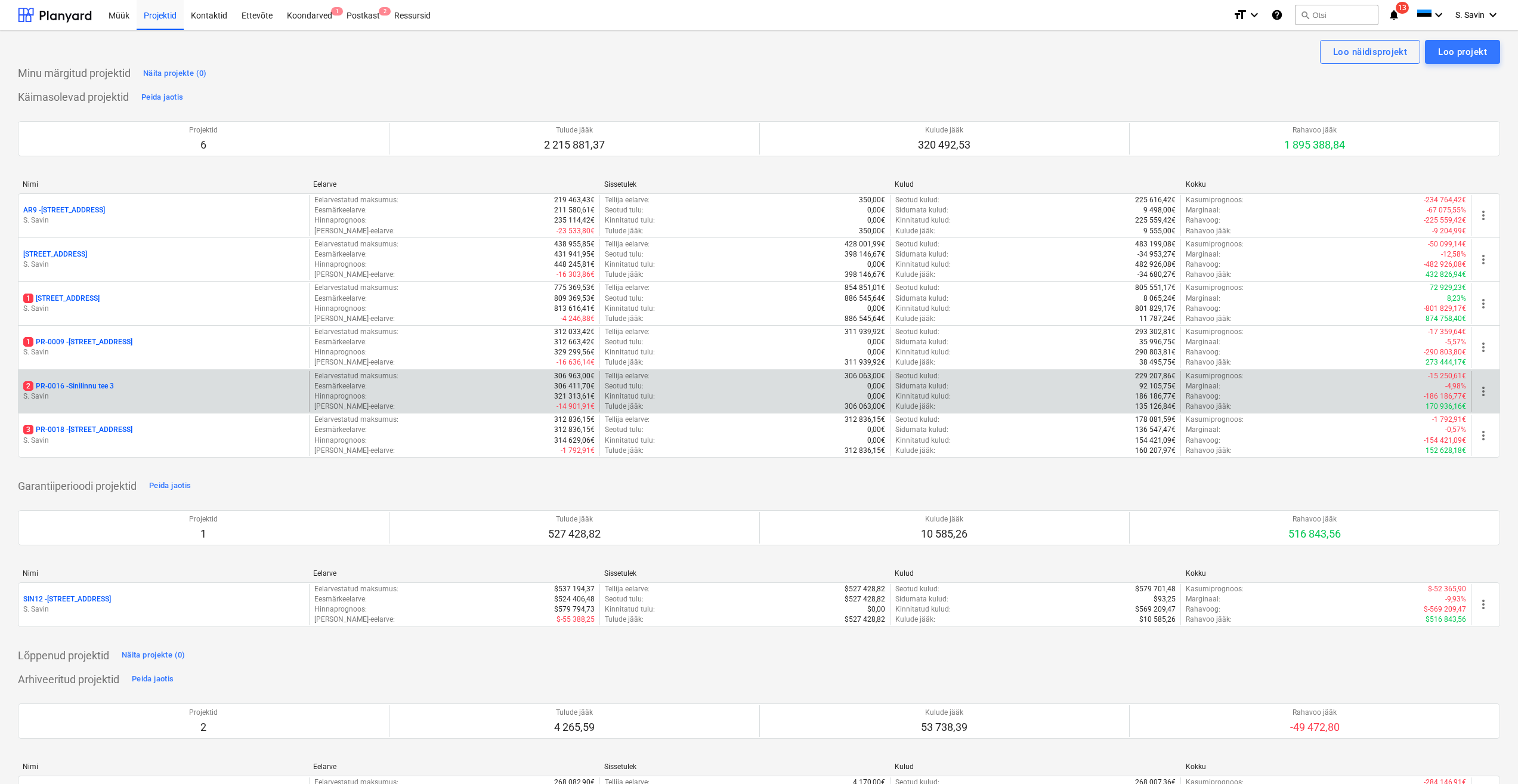
click at [155, 165] on div "2 PR-0016 - Sinilinnu tee 3" at bounding box center [164, 386] width 281 height 10
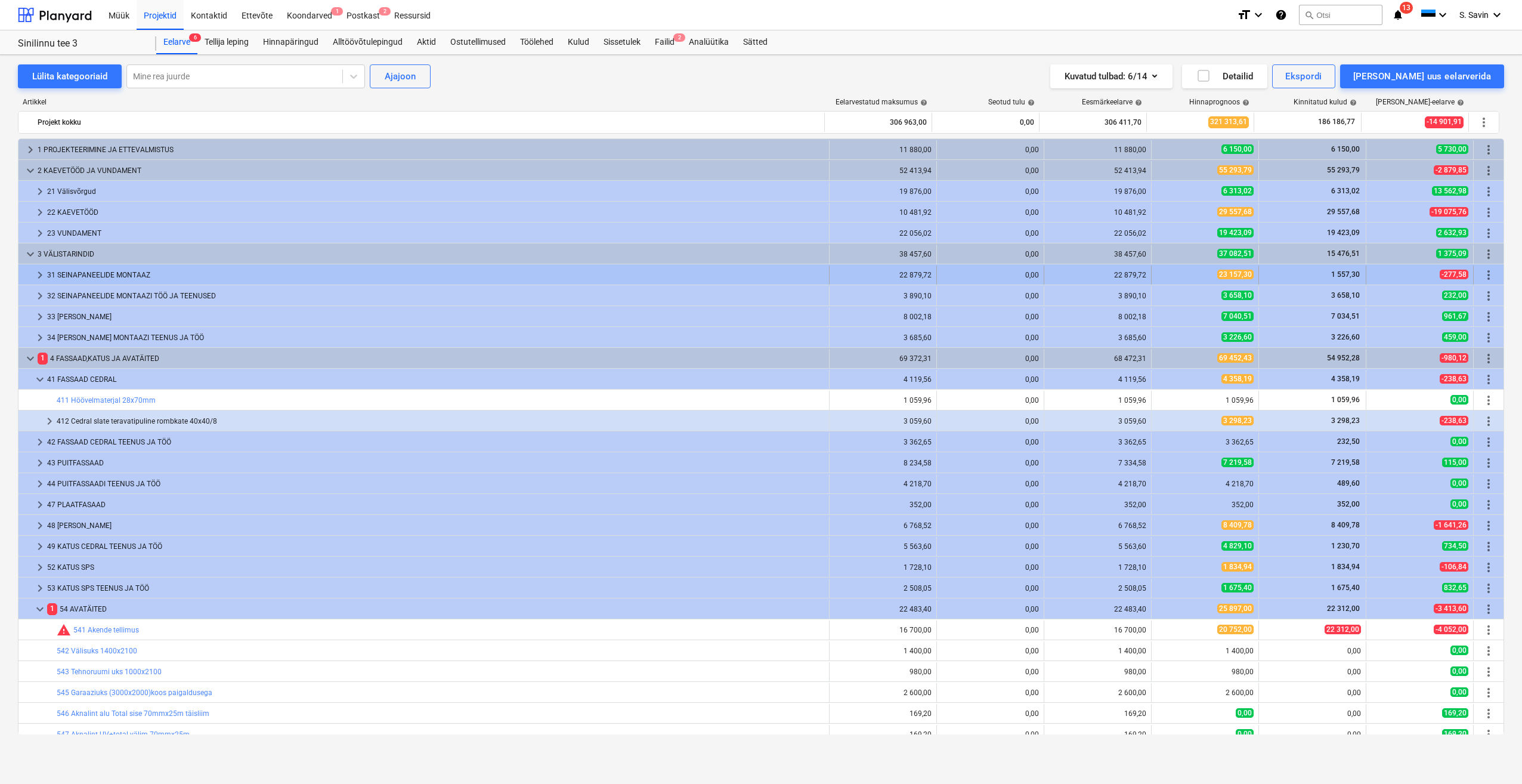
click at [39, 165] on span "keyboard_arrow_right" at bounding box center [40, 275] width 14 height 14
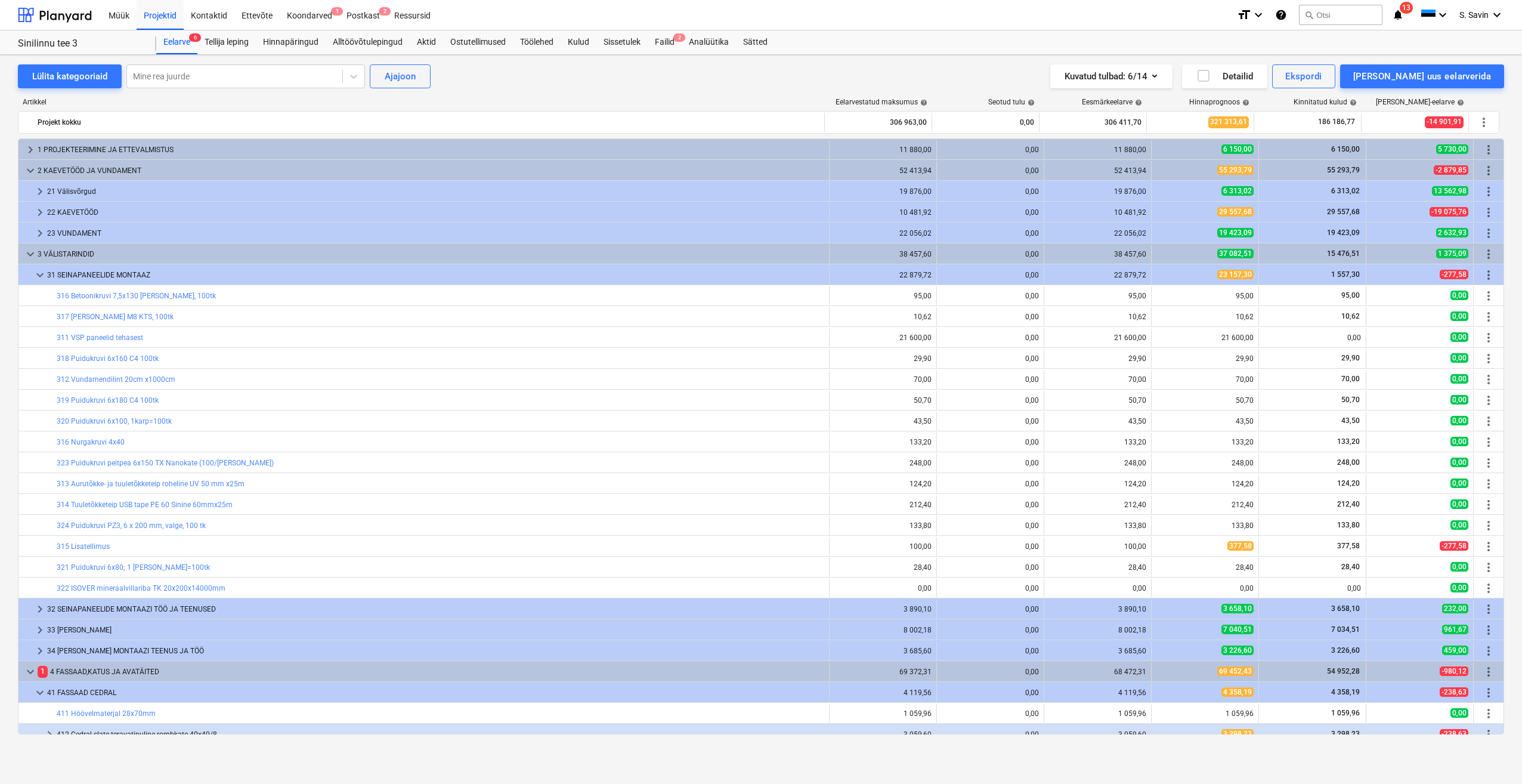
click at [39, 165] on span "keyboard_arrow_down" at bounding box center [40, 275] width 14 height 14
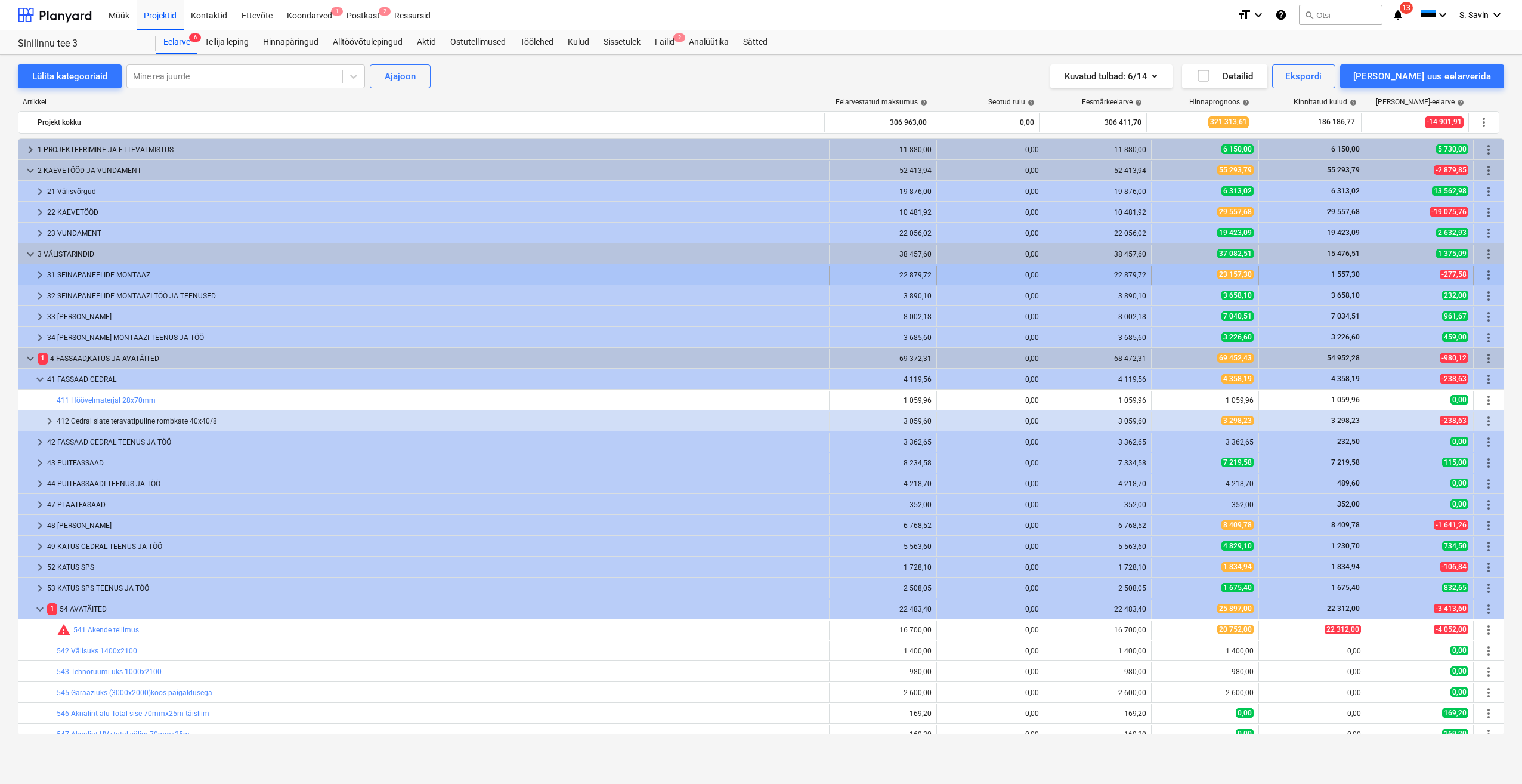
click at [45, 165] on span "keyboard_arrow_right" at bounding box center [40, 275] width 14 height 14
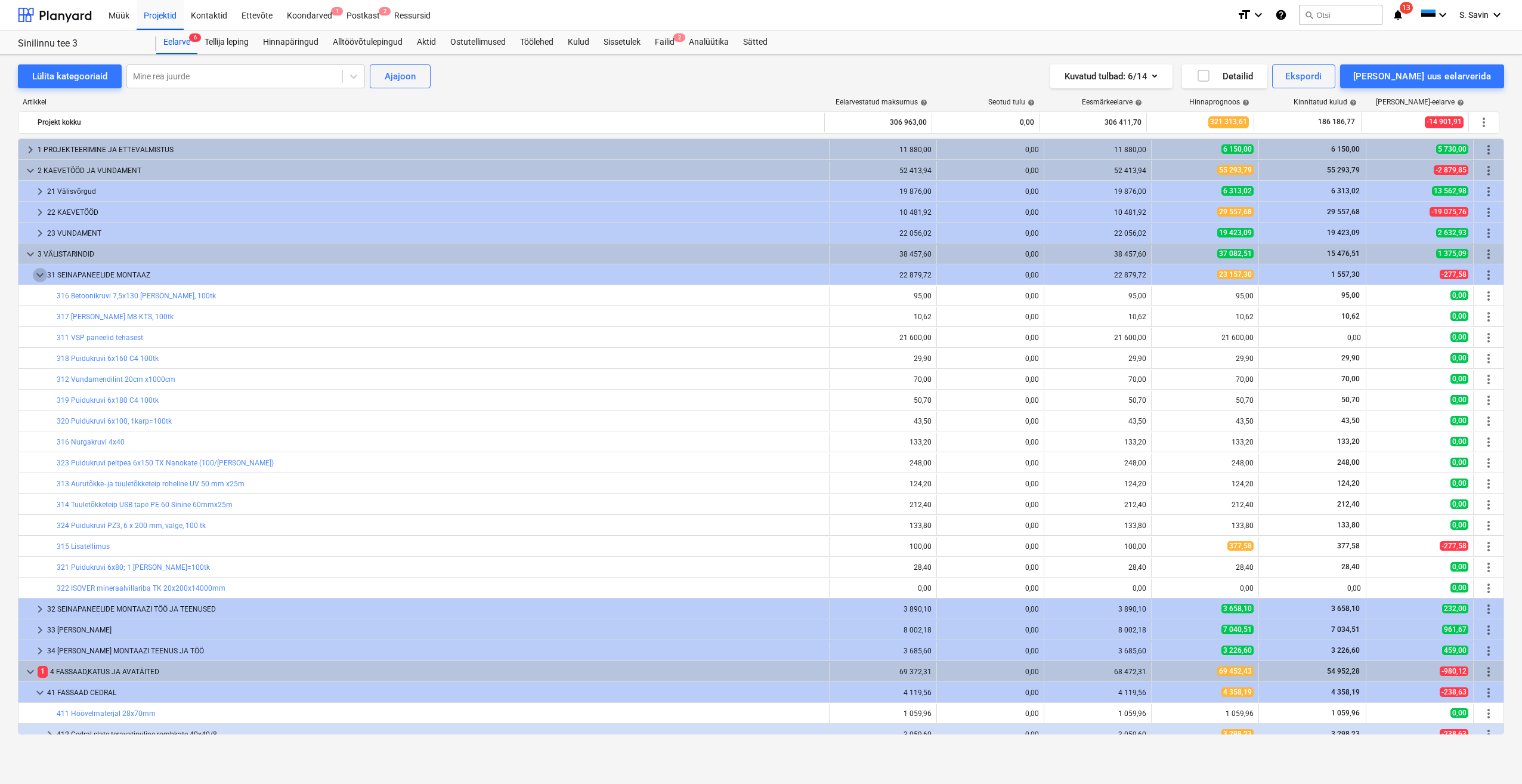
click at [45, 165] on span "keyboard_arrow_down" at bounding box center [40, 275] width 14 height 14
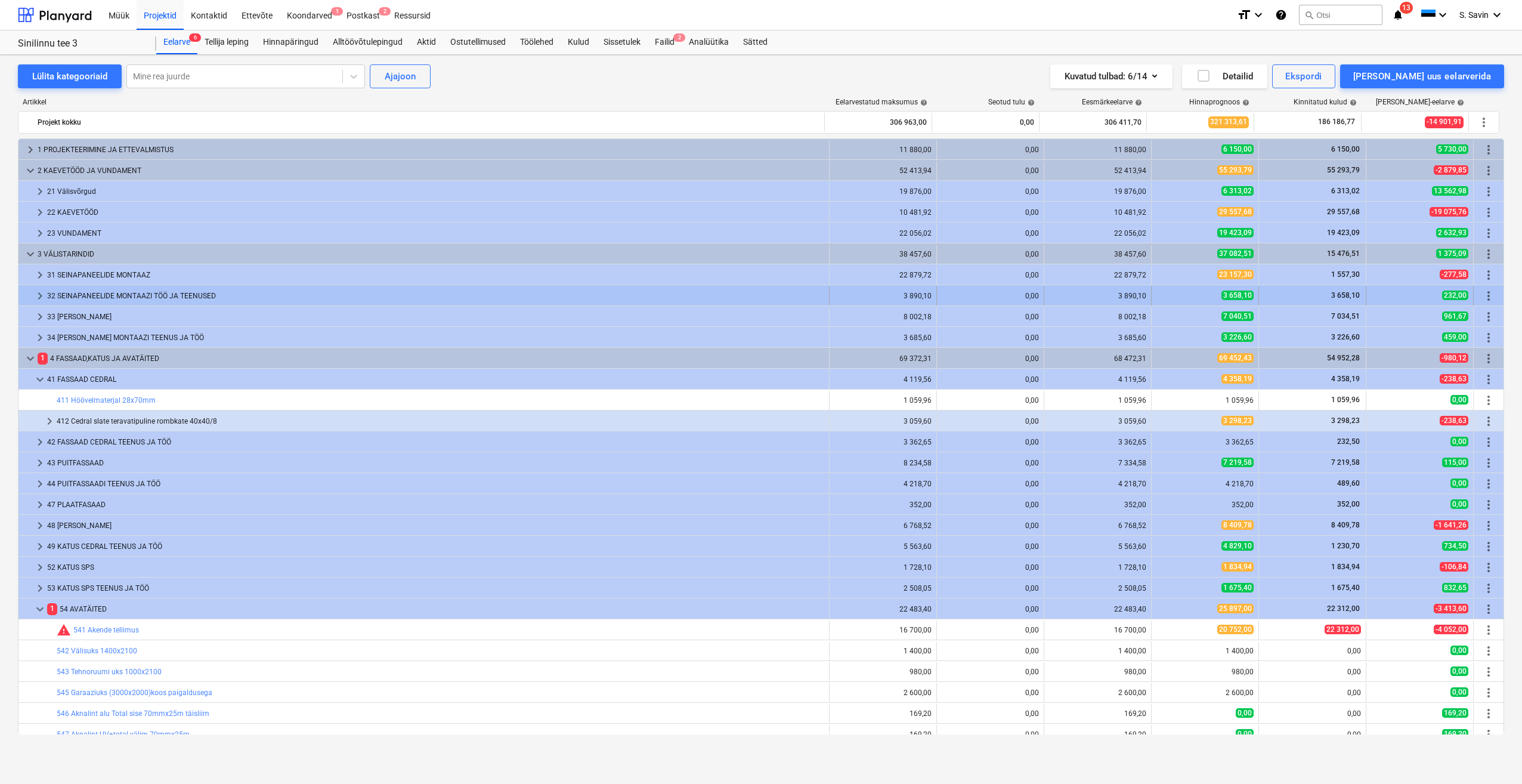
click at [43, 165] on span "keyboard_arrow_right" at bounding box center [40, 296] width 14 height 14
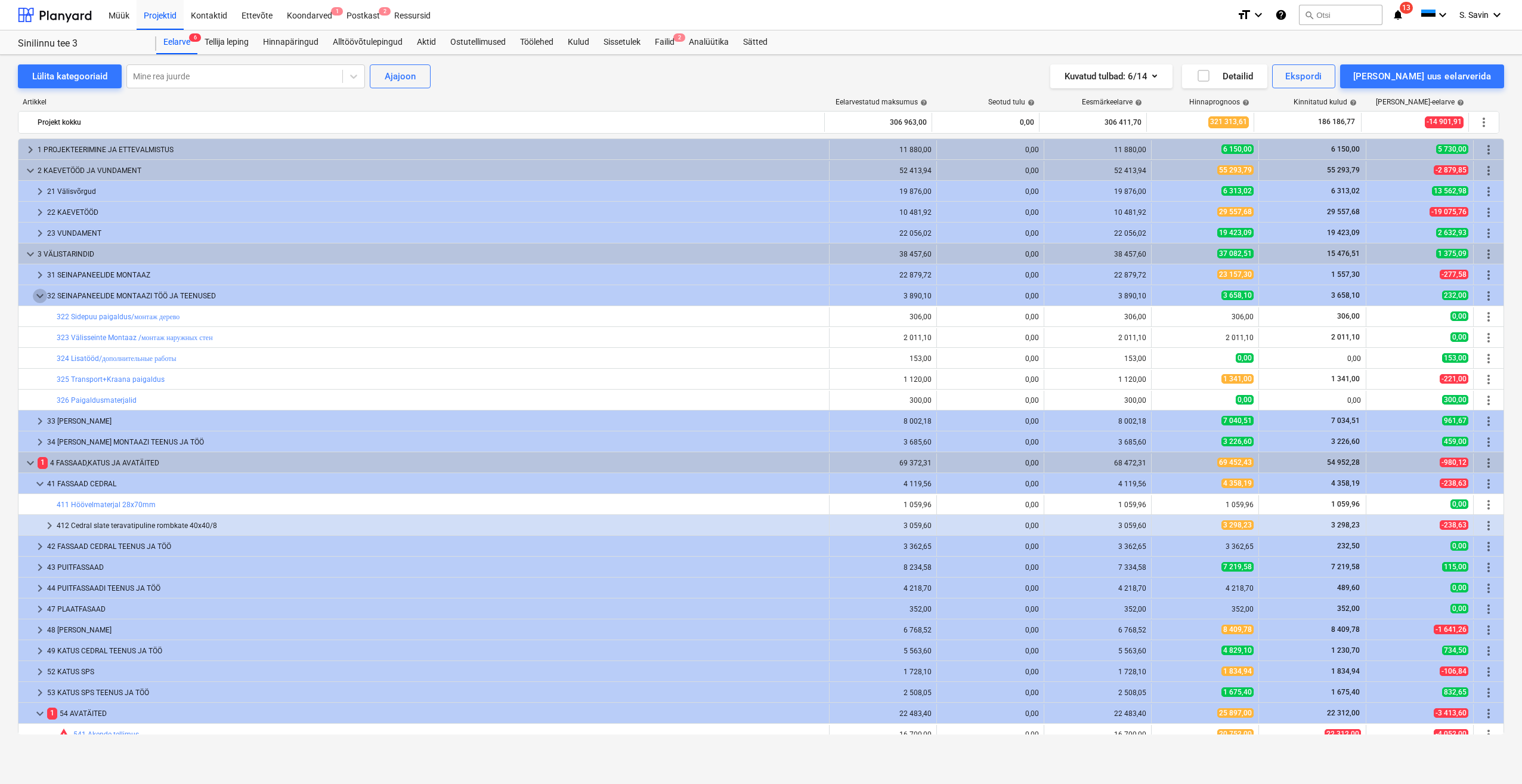
click at [43, 165] on span "keyboard_arrow_down" at bounding box center [40, 296] width 14 height 14
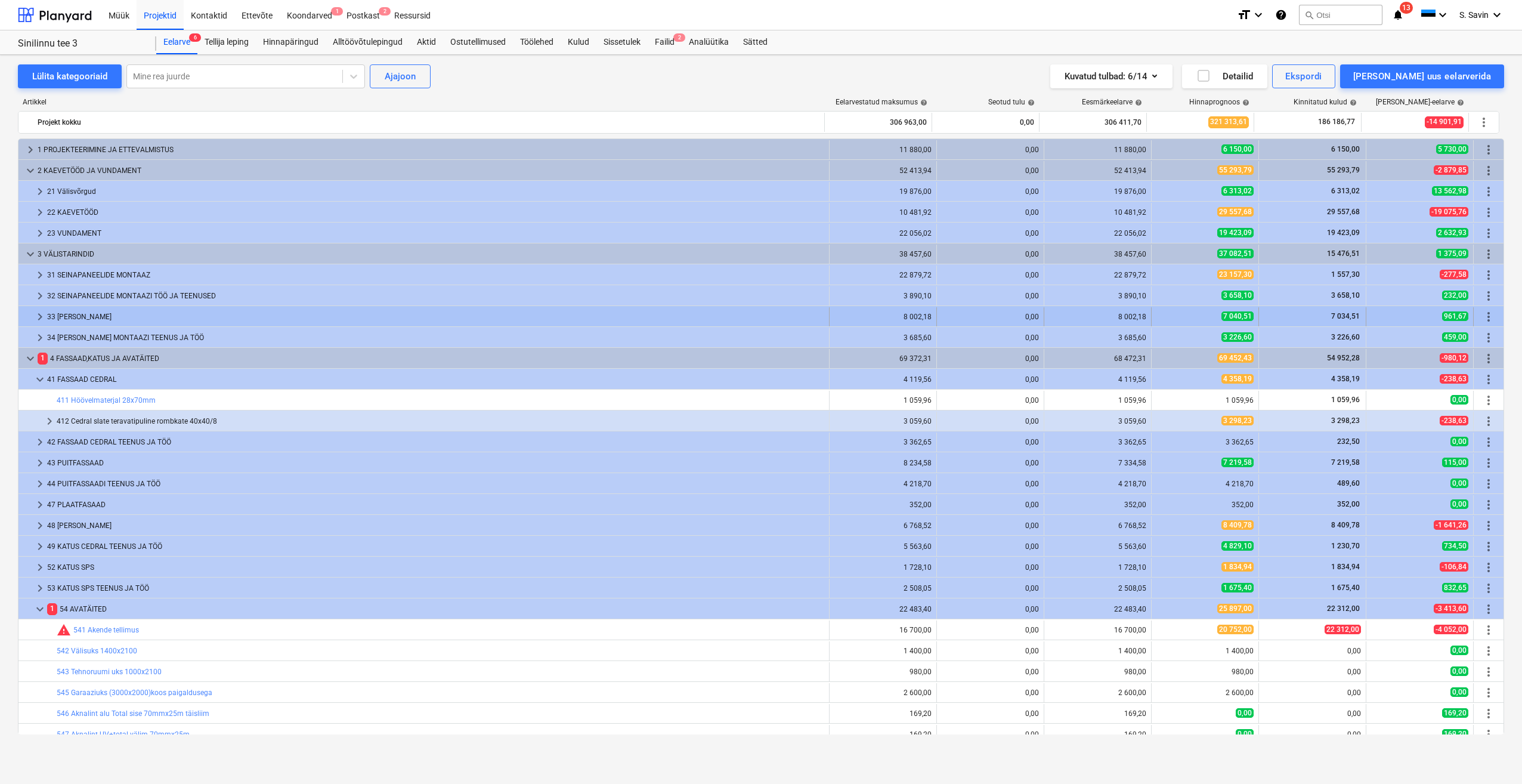
click at [41, 165] on span "keyboard_arrow_right" at bounding box center [40, 317] width 14 height 14
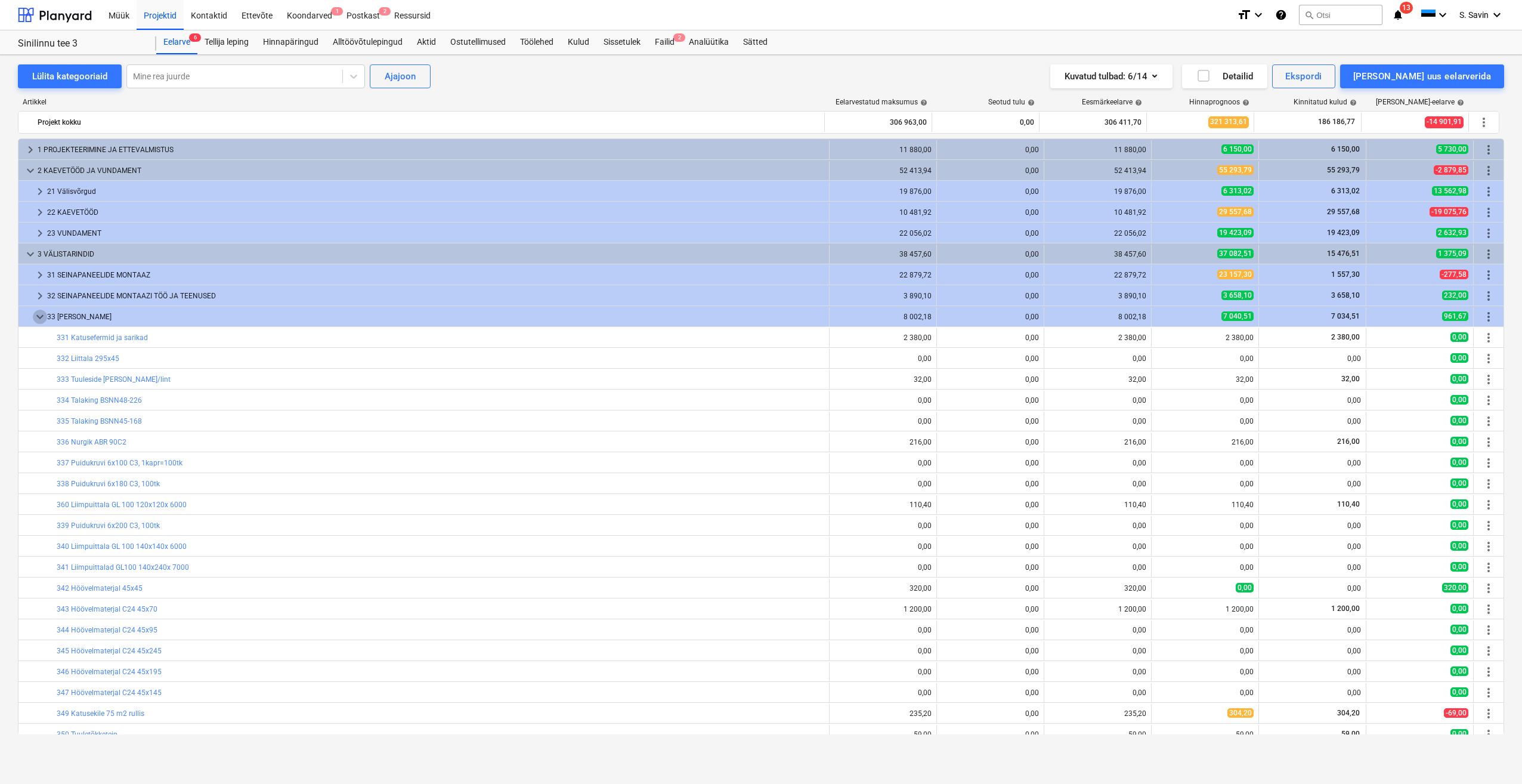
click at [41, 165] on span "keyboard_arrow_down" at bounding box center [40, 317] width 14 height 14
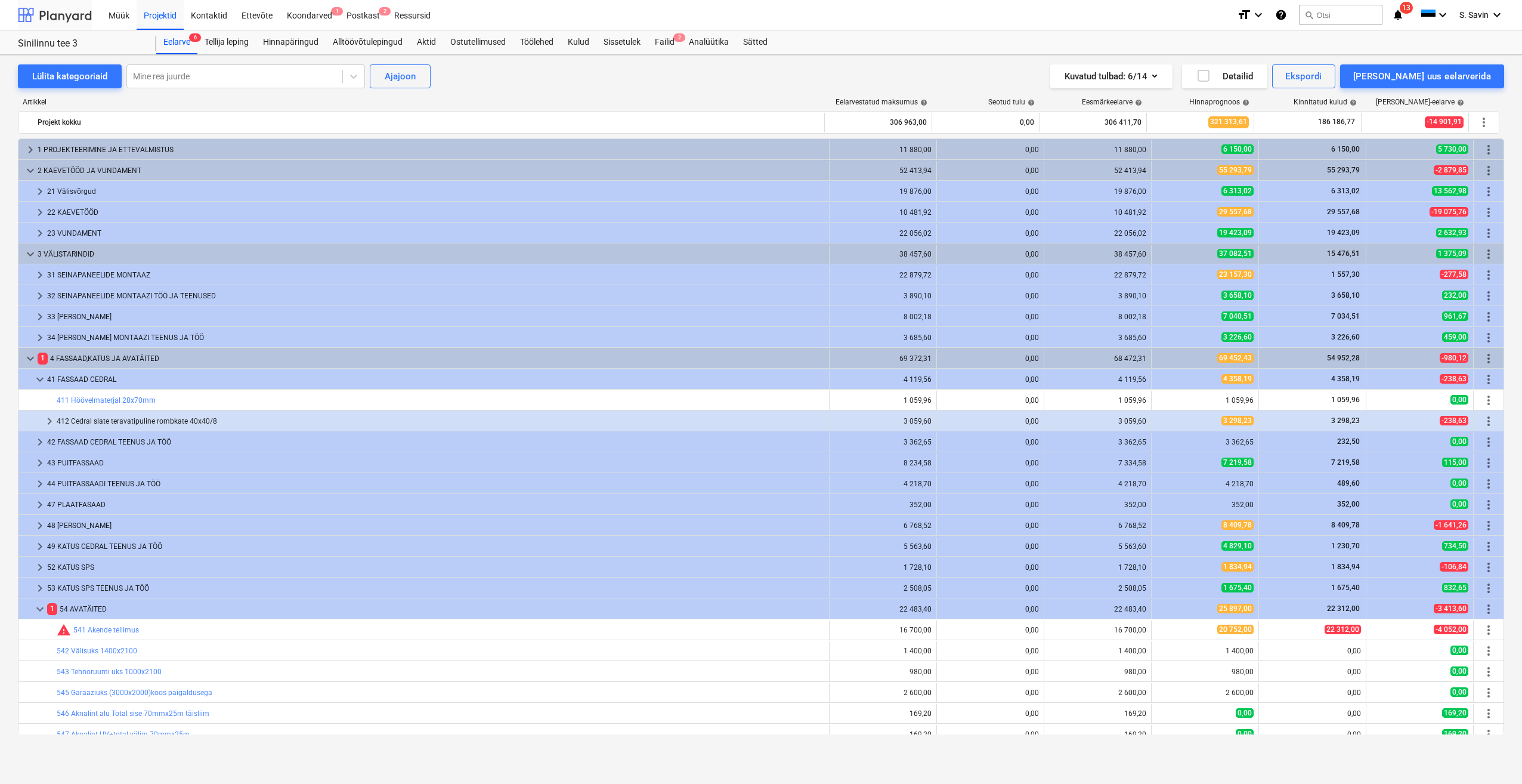
click at [61, 13] on div at bounding box center [55, 15] width 74 height 30
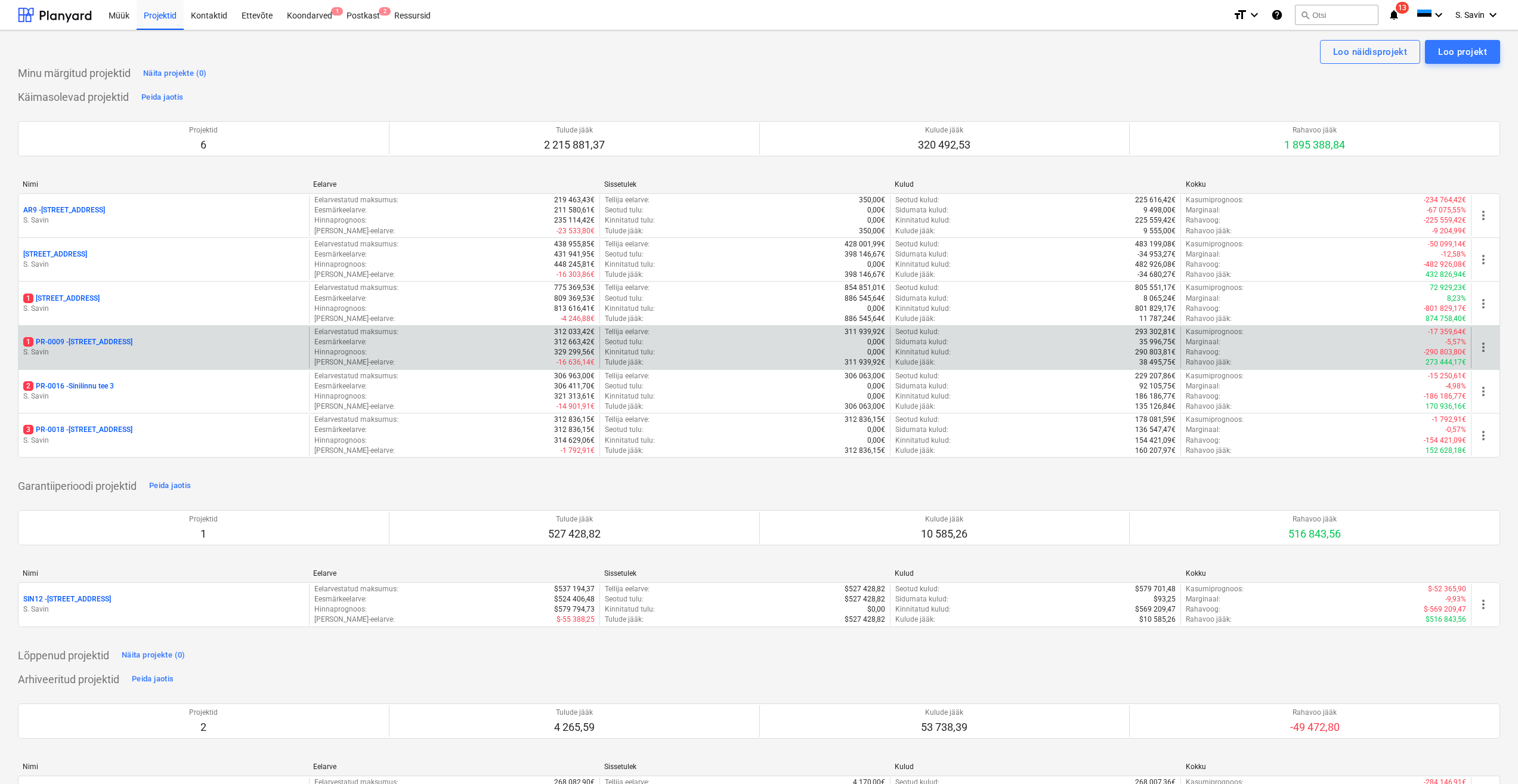
click at [108, 165] on div "1 PR-0009 - Pohla tee 4" at bounding box center [164, 342] width 281 height 10
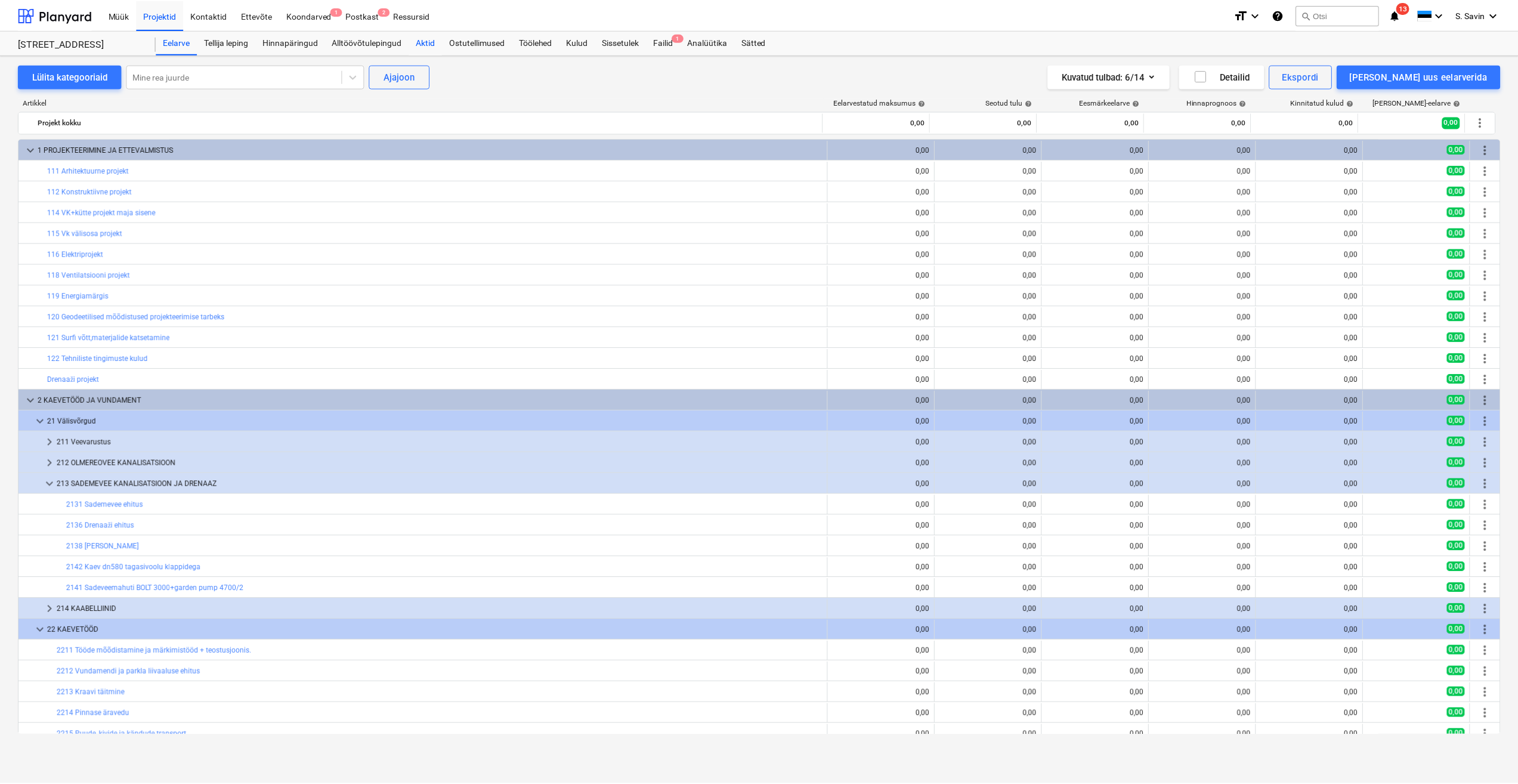
scroll to position [298, 0]
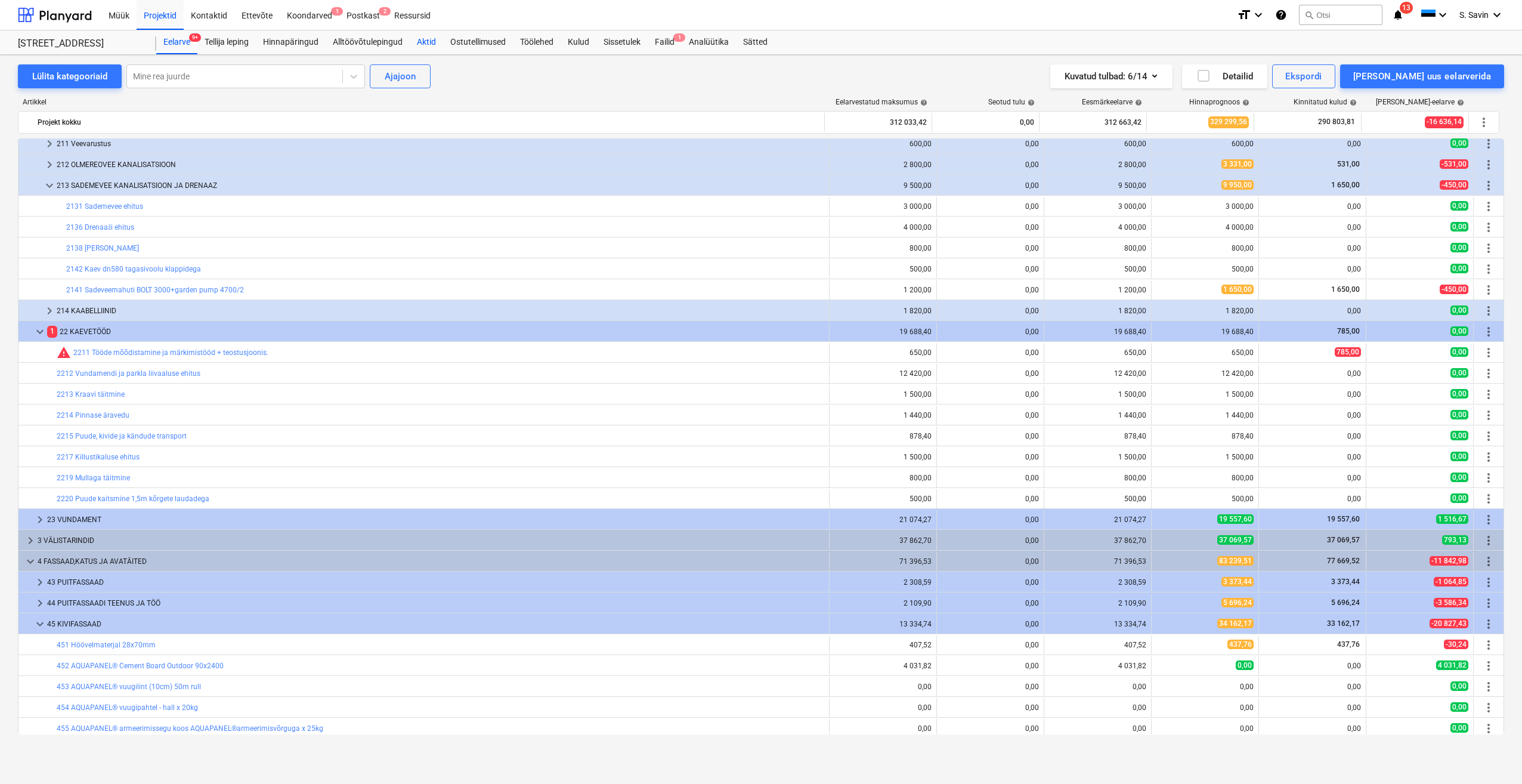
click at [305, 49] on div "Aktid" at bounding box center [426, 43] width 34 height 24
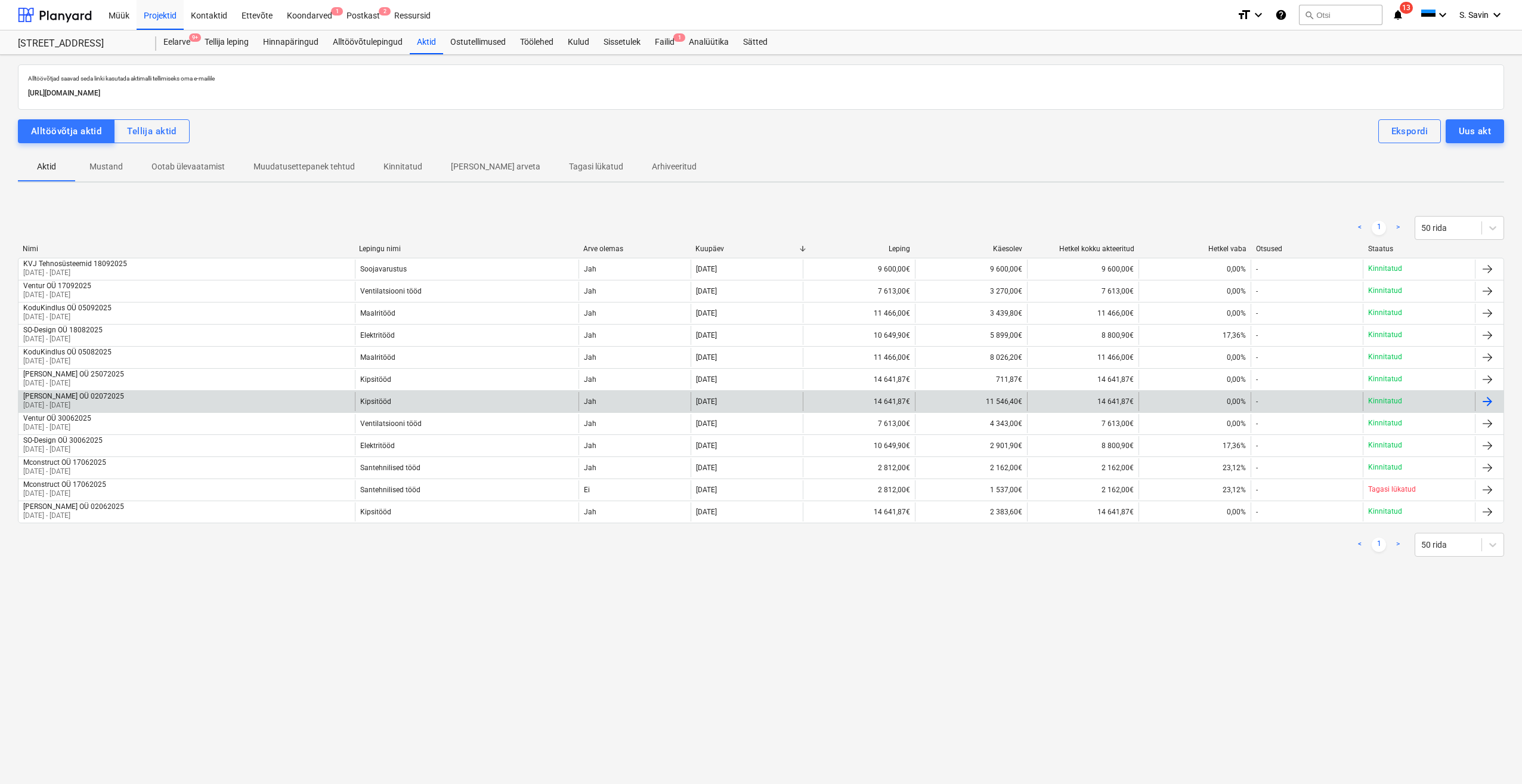
click at [305, 165] on div "[PERSON_NAME] OÜ 02072025 [DATE] - [DATE]" at bounding box center [186, 401] width 336 height 19
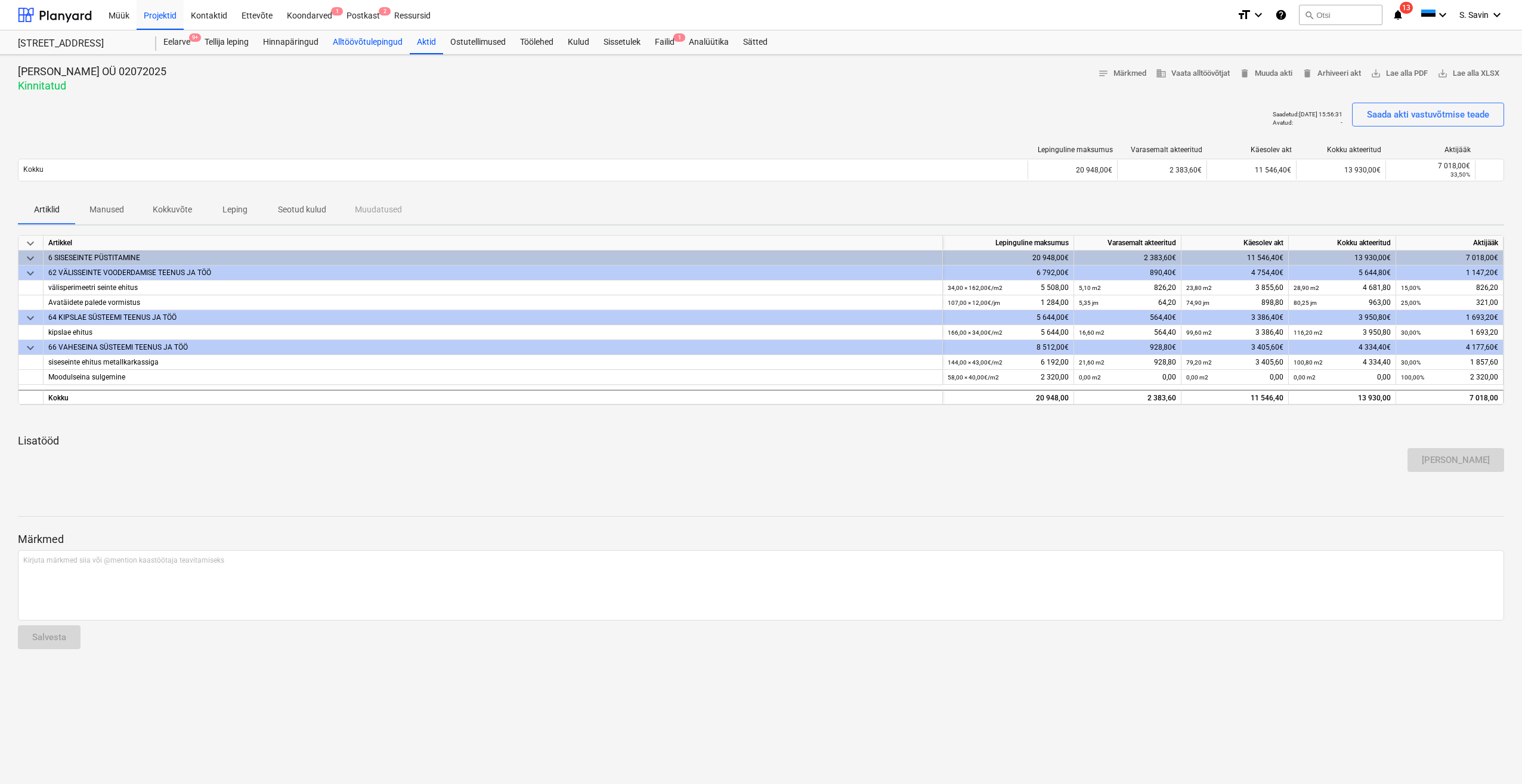
click at [305, 47] on div "Alltöövõtulepingud" at bounding box center [368, 43] width 84 height 24
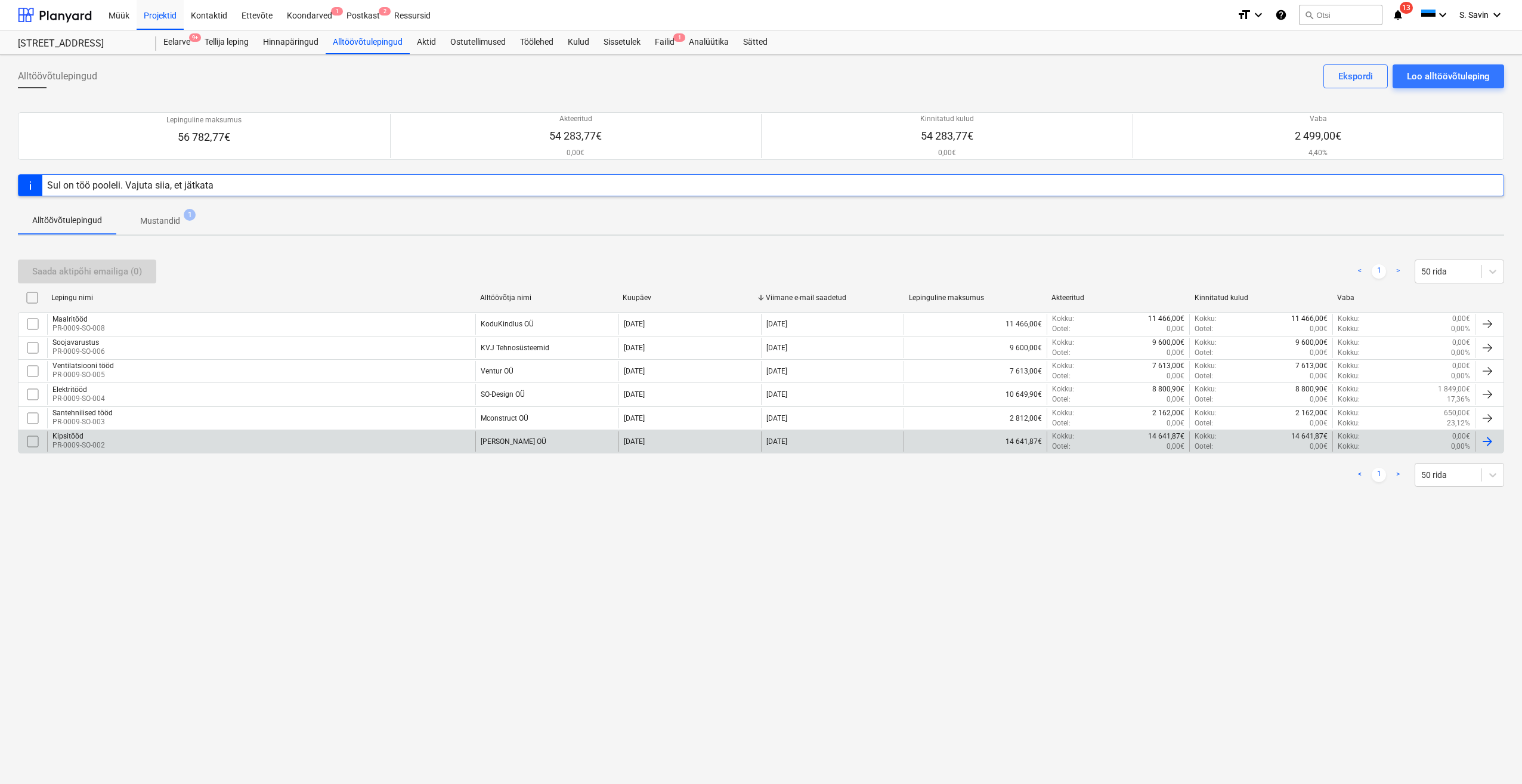
click at [108, 165] on div "Kipsitööd PR-0009-SO-002" at bounding box center [261, 441] width 428 height 20
